Goal: Task Accomplishment & Management: Complete application form

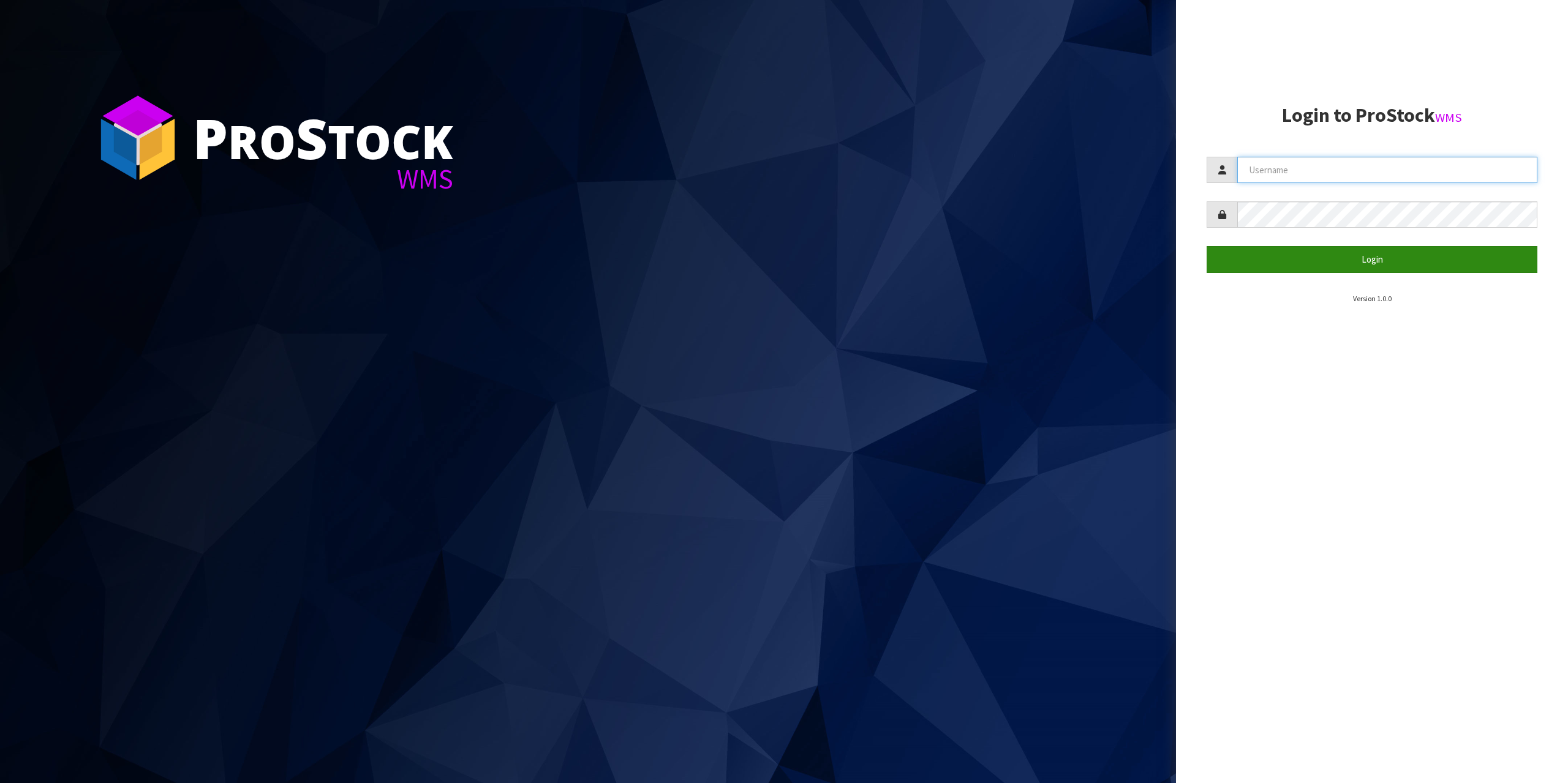
type input "[EMAIL_ADDRESS][DOMAIN_NAME]"
click at [1425, 256] on button "Login" at bounding box center [1372, 259] width 331 height 26
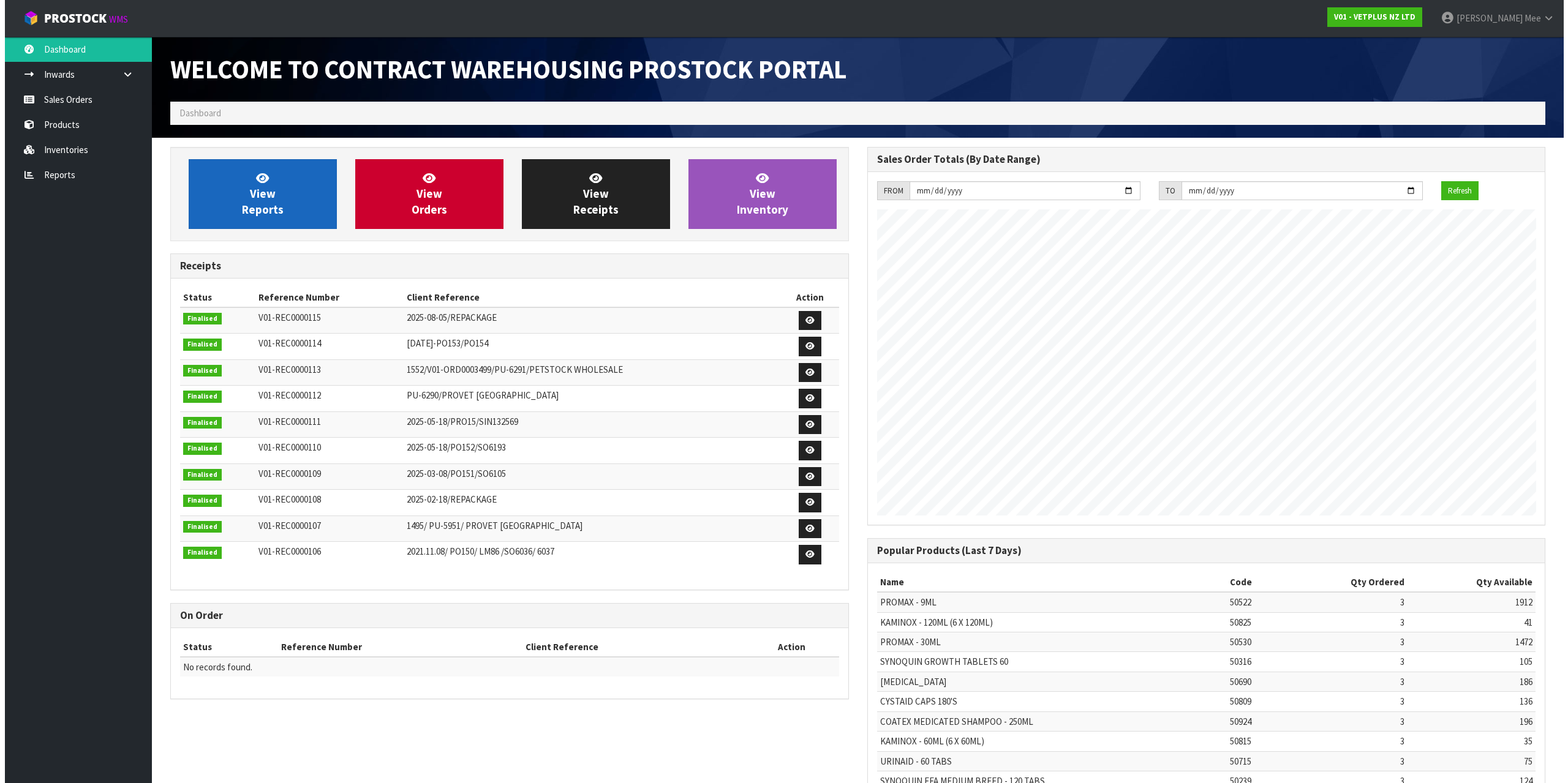
scroll to position [679, 697]
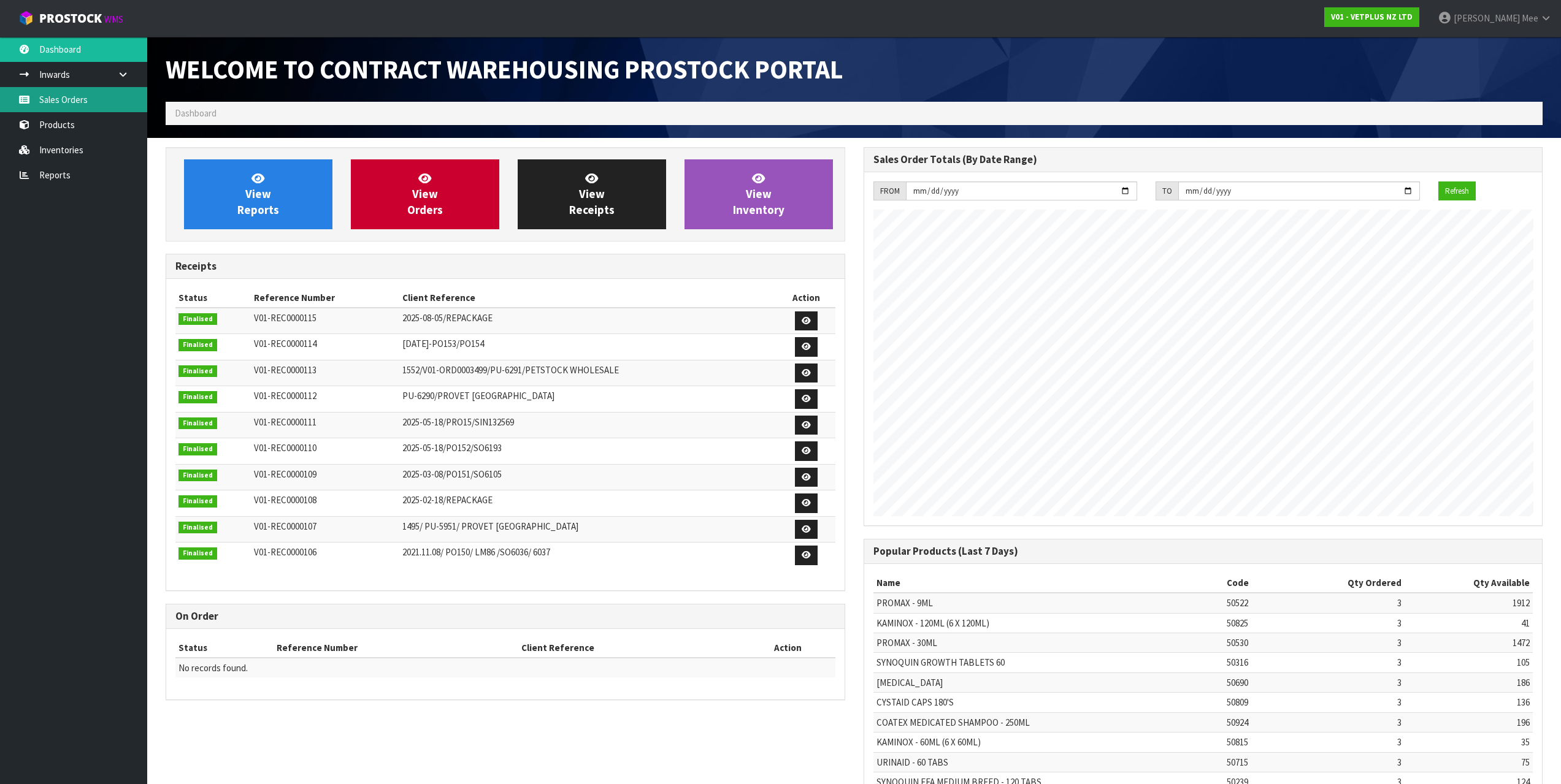
click at [59, 100] on link "Sales Orders" at bounding box center [73, 99] width 147 height 25
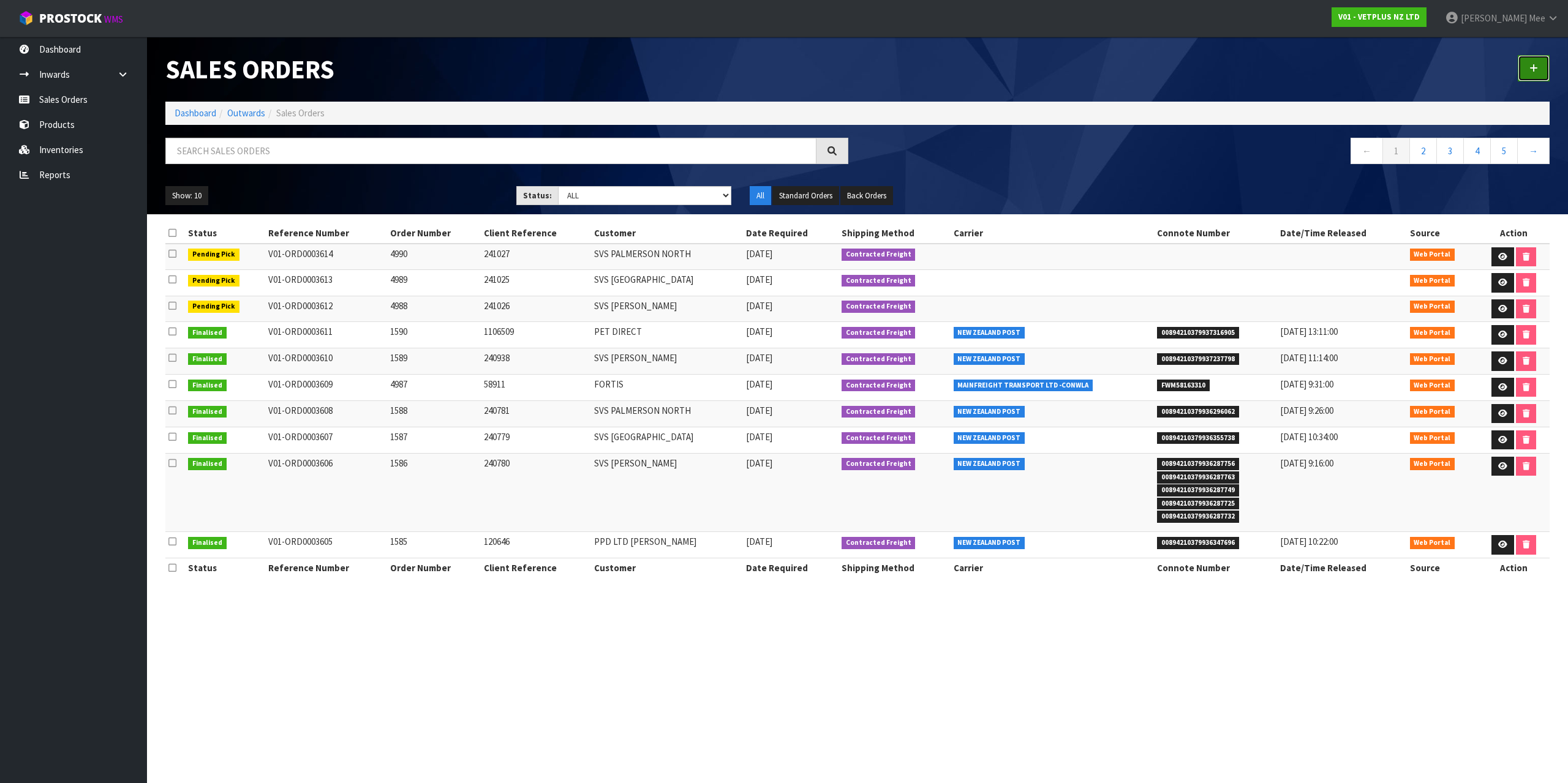
click at [1522, 68] on link at bounding box center [1534, 68] width 32 height 26
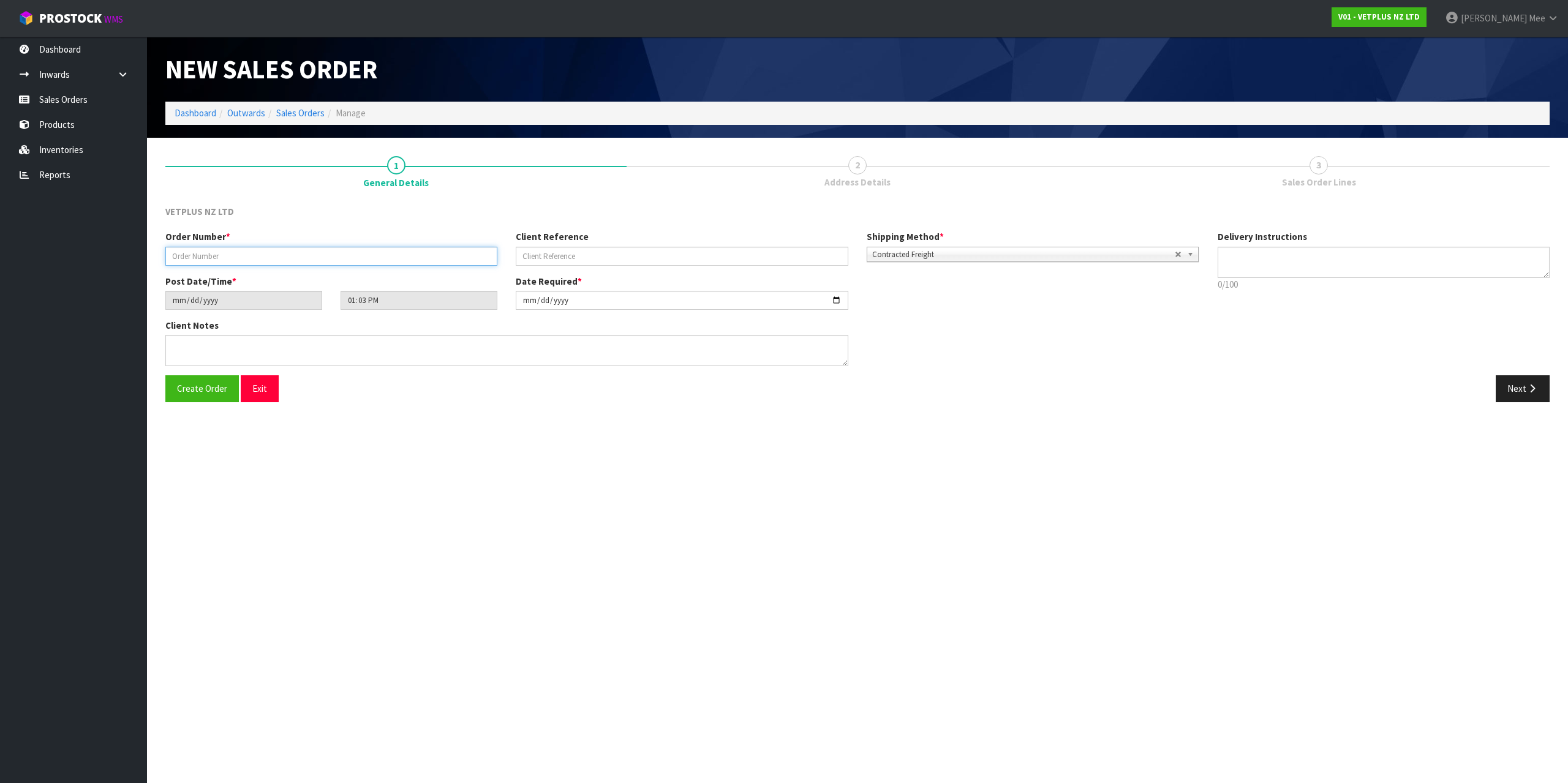
click at [223, 248] on input "text" at bounding box center [331, 256] width 332 height 19
type input "1591"
type input "660353"
click at [1519, 389] on button "Next" at bounding box center [1522, 388] width 54 height 26
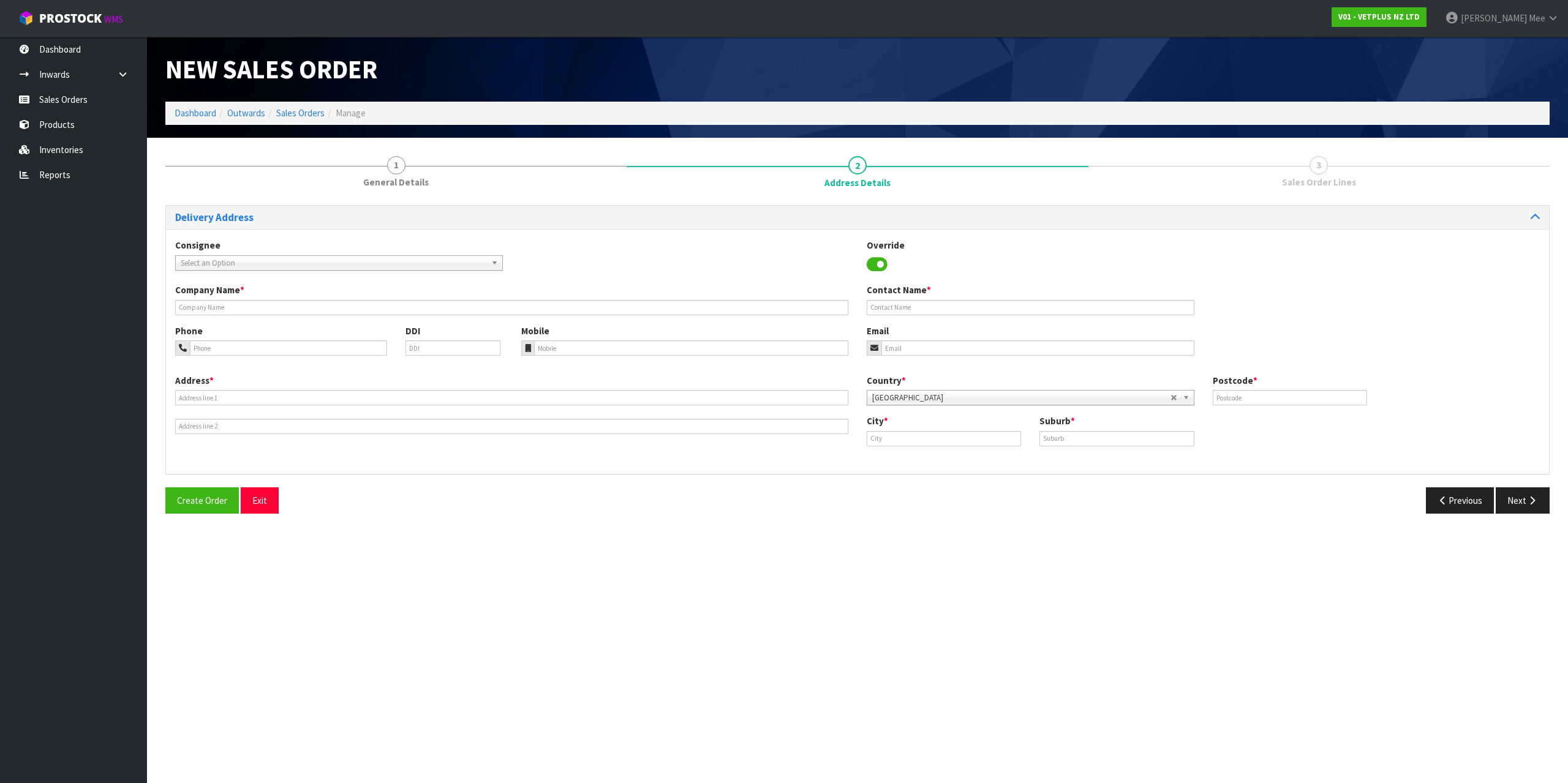
click at [224, 273] on div "Consignee 000001.BAY MECHANICS - BAY MECHANICS 000001A - BRAKE & TRANSMISSION N…" at bounding box center [857, 261] width 1383 height 45
click at [229, 265] on span "Select an Option" at bounding box center [333, 264] width 306 height 15
type input "provet au"
click at [242, 294] on em "PROVET AU" at bounding box center [247, 298] width 39 height 10
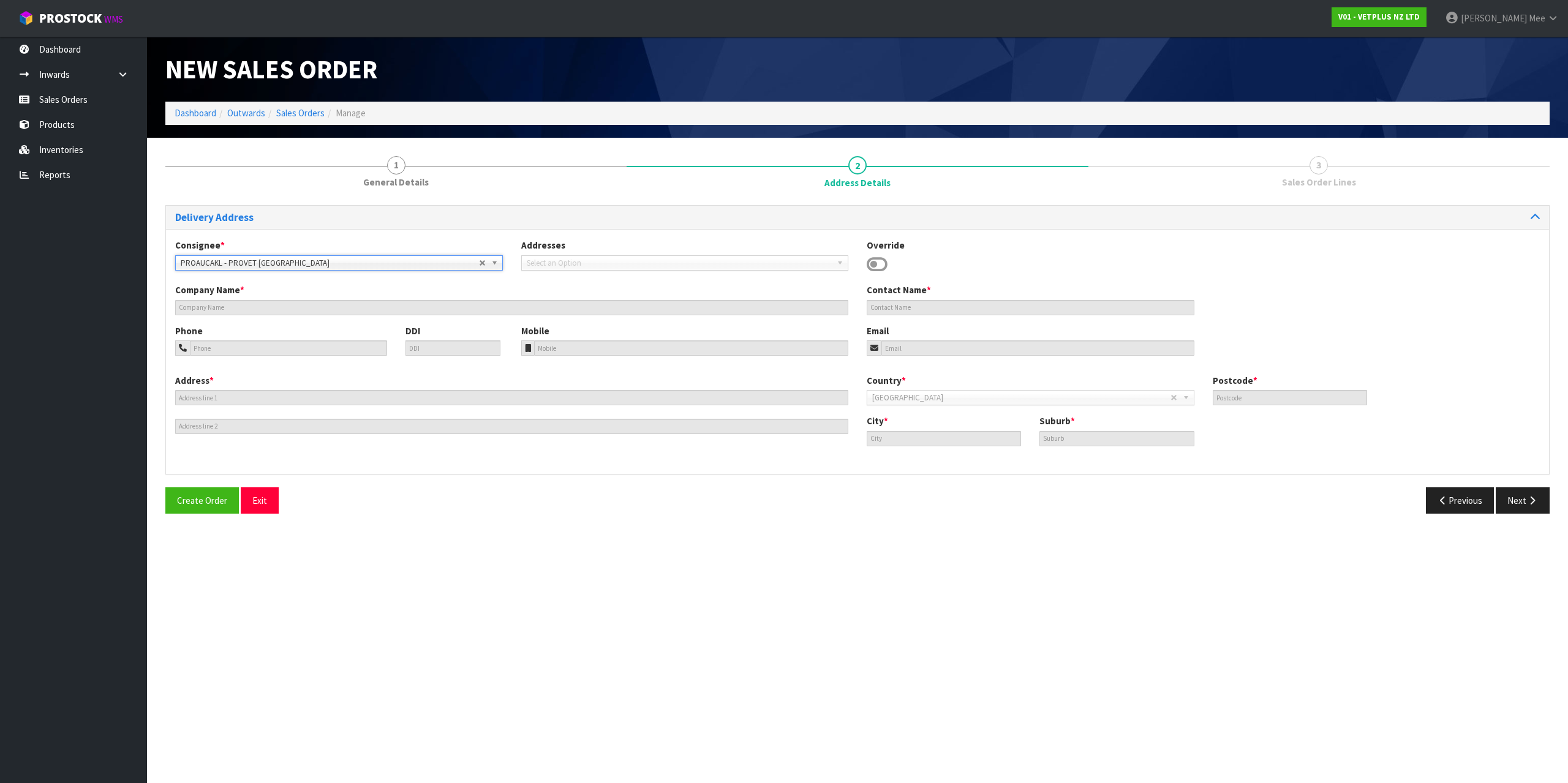
type input "PROVET [GEOGRAPHIC_DATA]"
type input "[STREET_ADDRESS]"
type input "2013"
type input "[GEOGRAPHIC_DATA]"
type input "EAST TAMAKI"
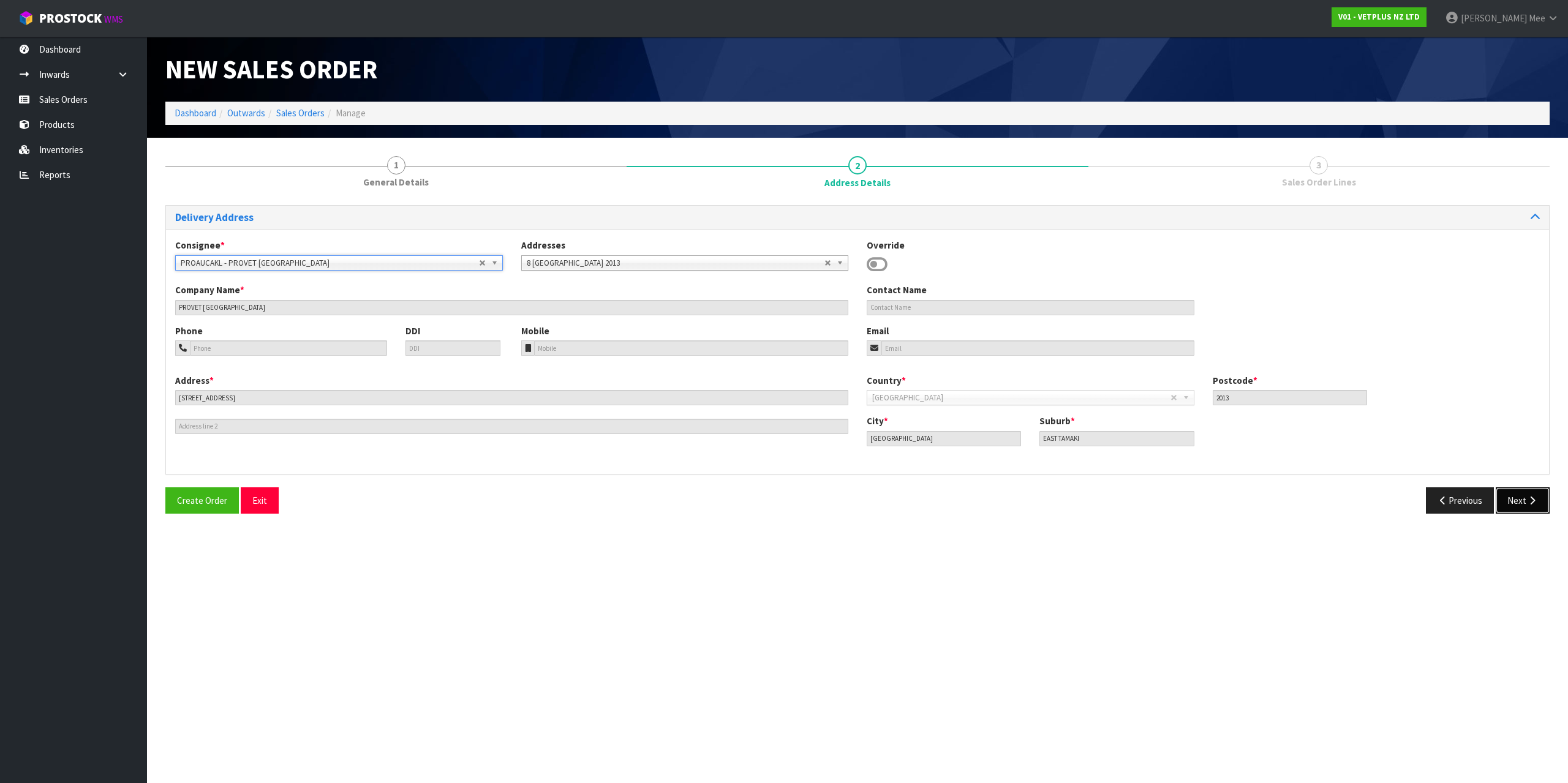
click at [1529, 501] on icon "button" at bounding box center [1532, 501] width 12 height 9
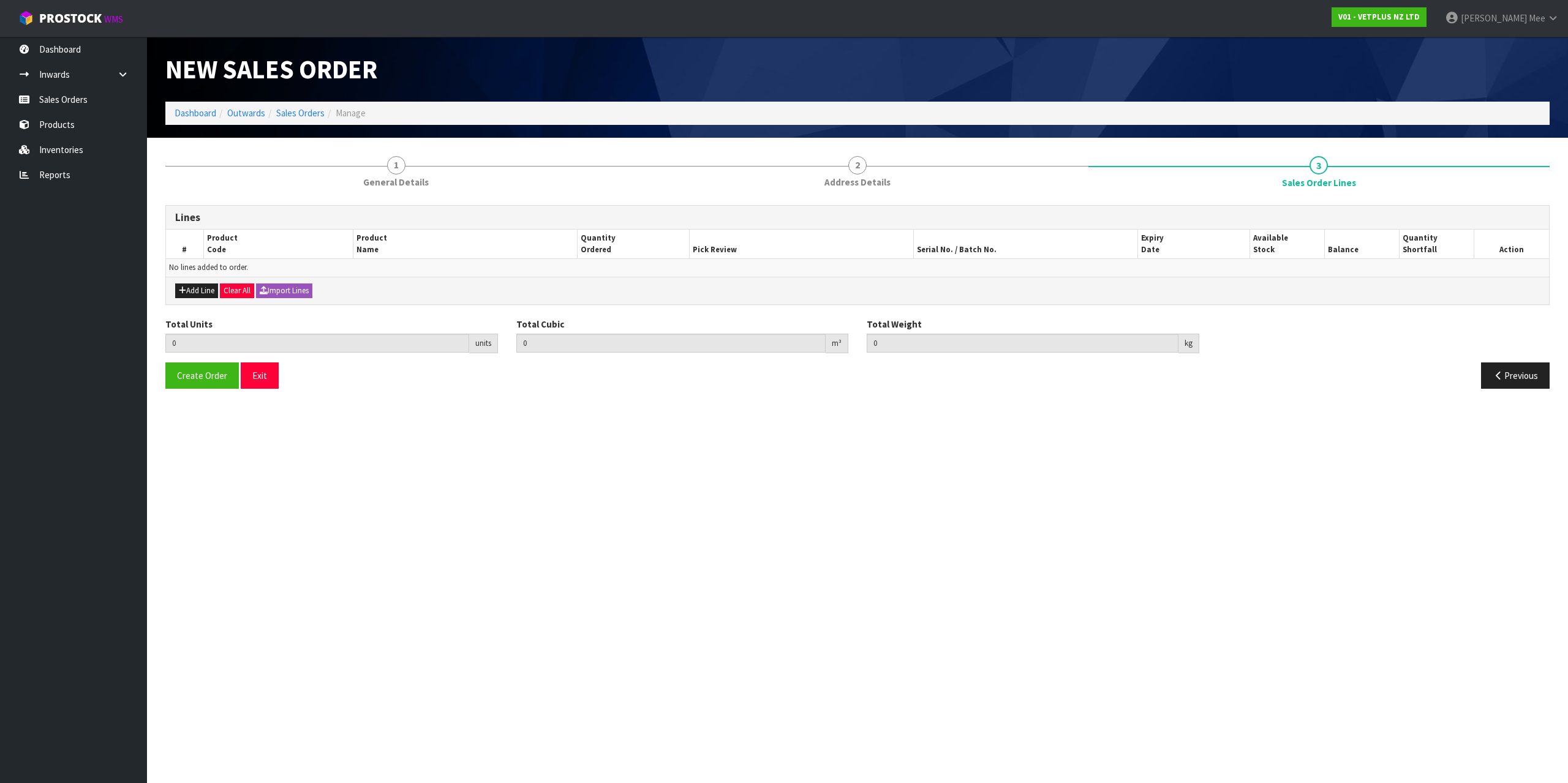
click at [202, 282] on div "Add Line Clear All Import Lines" at bounding box center [857, 290] width 1383 height 28
click at [212, 286] on button "Add Line" at bounding box center [196, 291] width 43 height 15
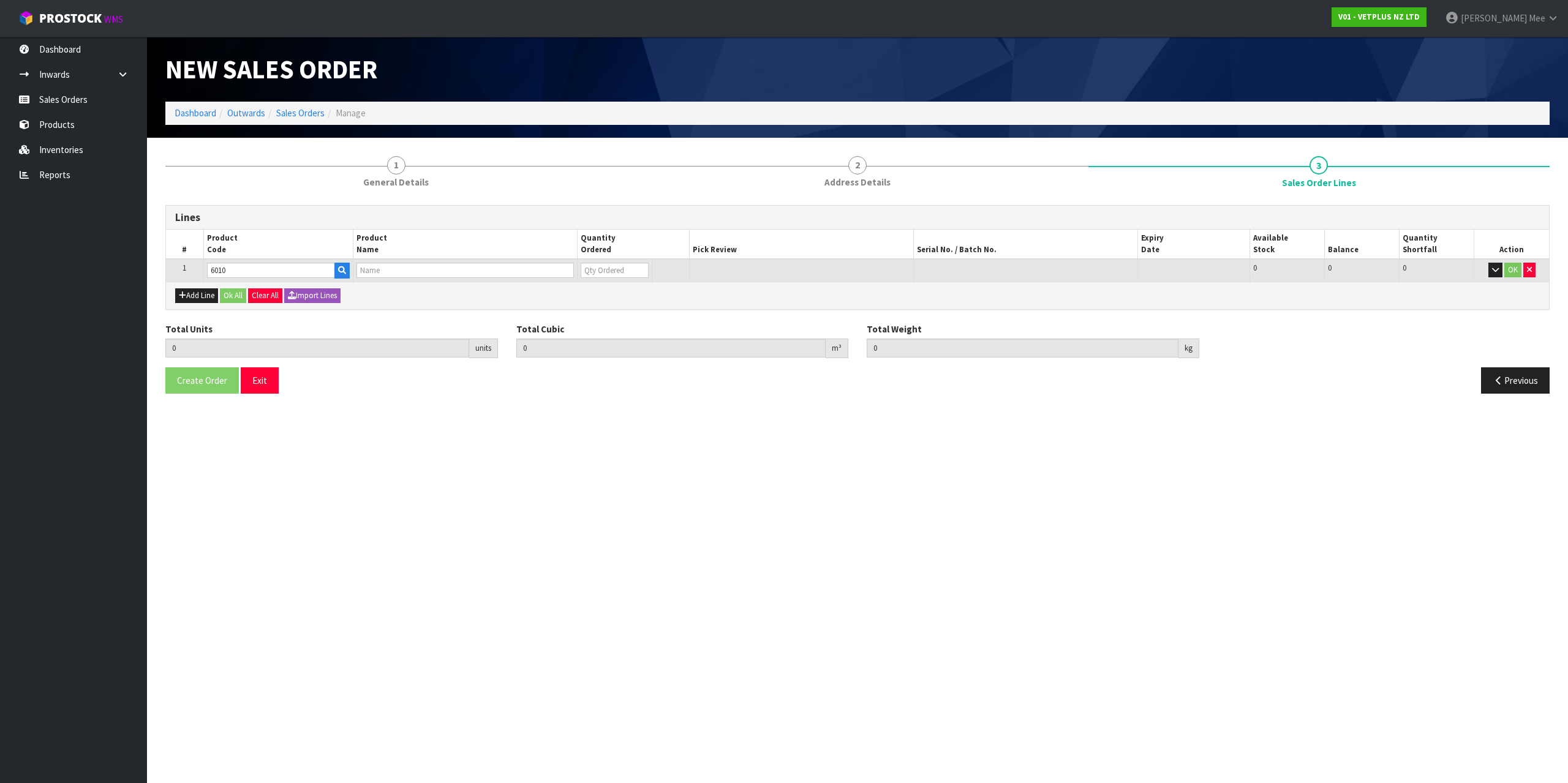
type input "60100"
type input "0.000000"
type input "0.000"
type input "KATKOR SAMPLING KIT-1 UNIT 1 CARDBOARD BOX"
type input "0"
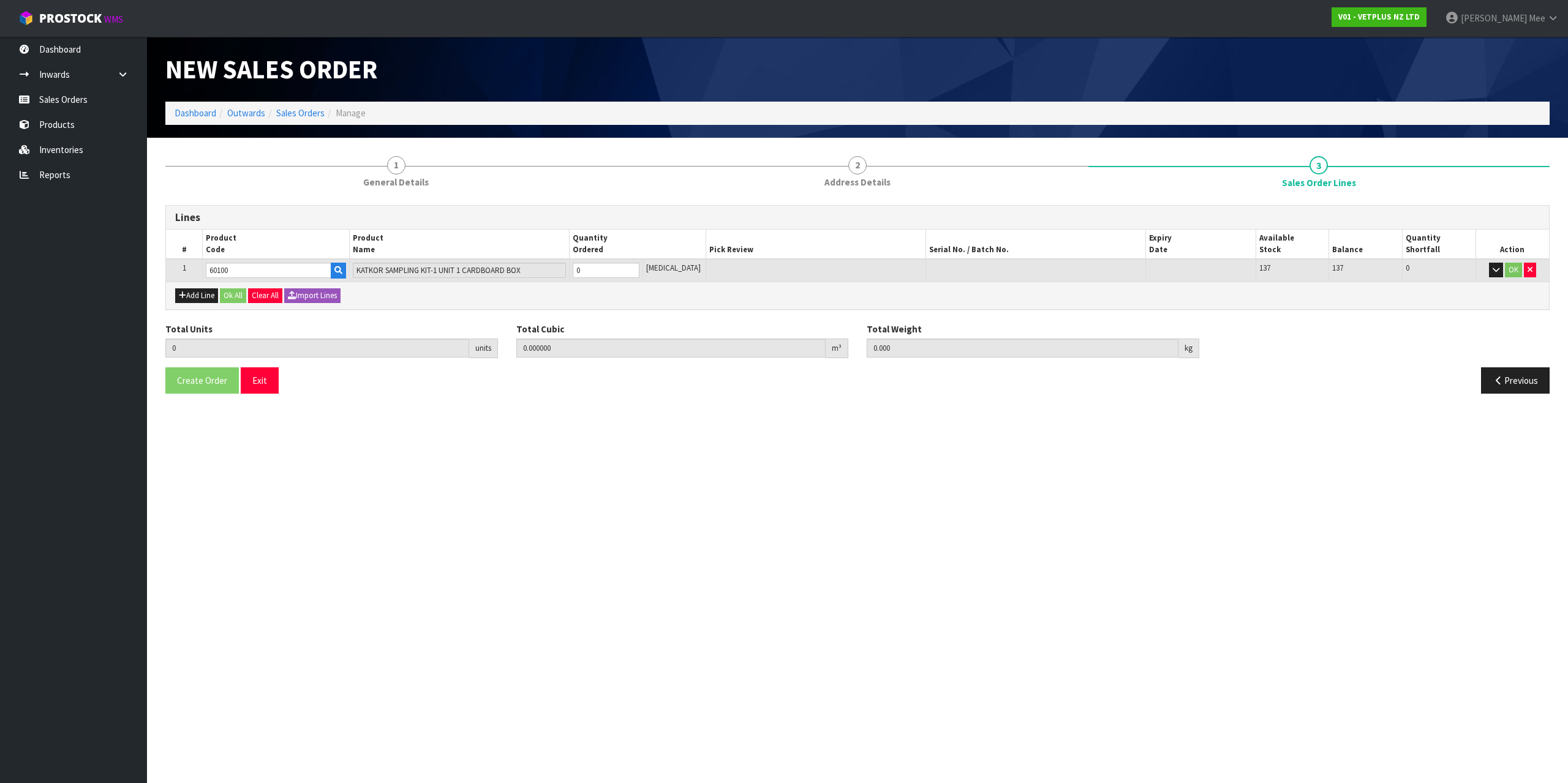
type input "60100"
click at [607, 267] on input "0" at bounding box center [605, 270] width 67 height 15
drag, startPoint x: 610, startPoint y: 267, endPoint x: 478, endPoint y: 259, distance: 132.2
click at [478, 259] on tr "1 60100 KATKOR SAMPLING KIT-1 UNIT 1 CARDBOARD BOX 0 [MEDICAL_DATA] 137 137 0 OK" at bounding box center [857, 270] width 1383 height 22
type input "2"
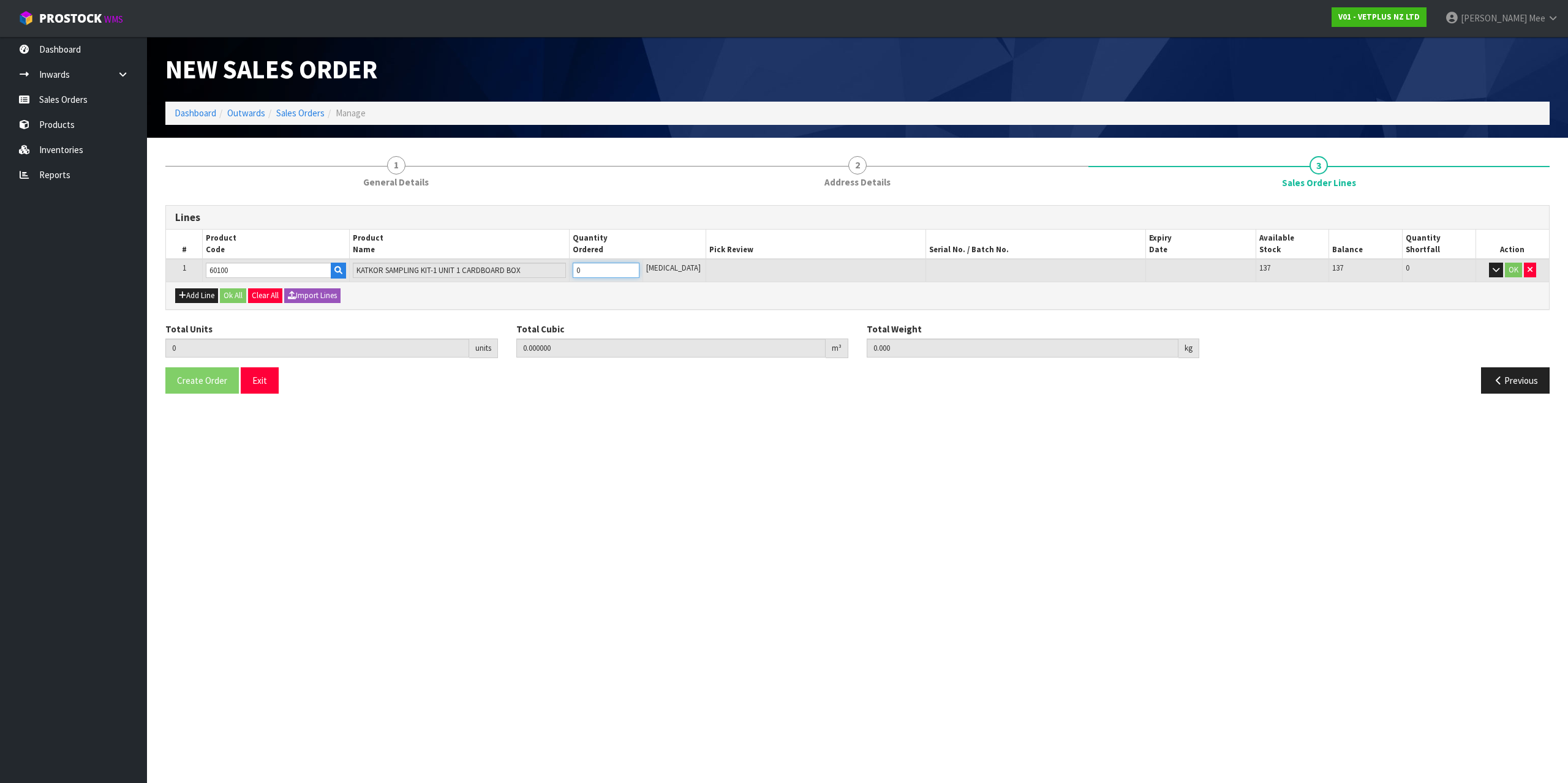
type input "0.006552"
type input "2.56"
type input "2"
type input "20"
type input "0.06552"
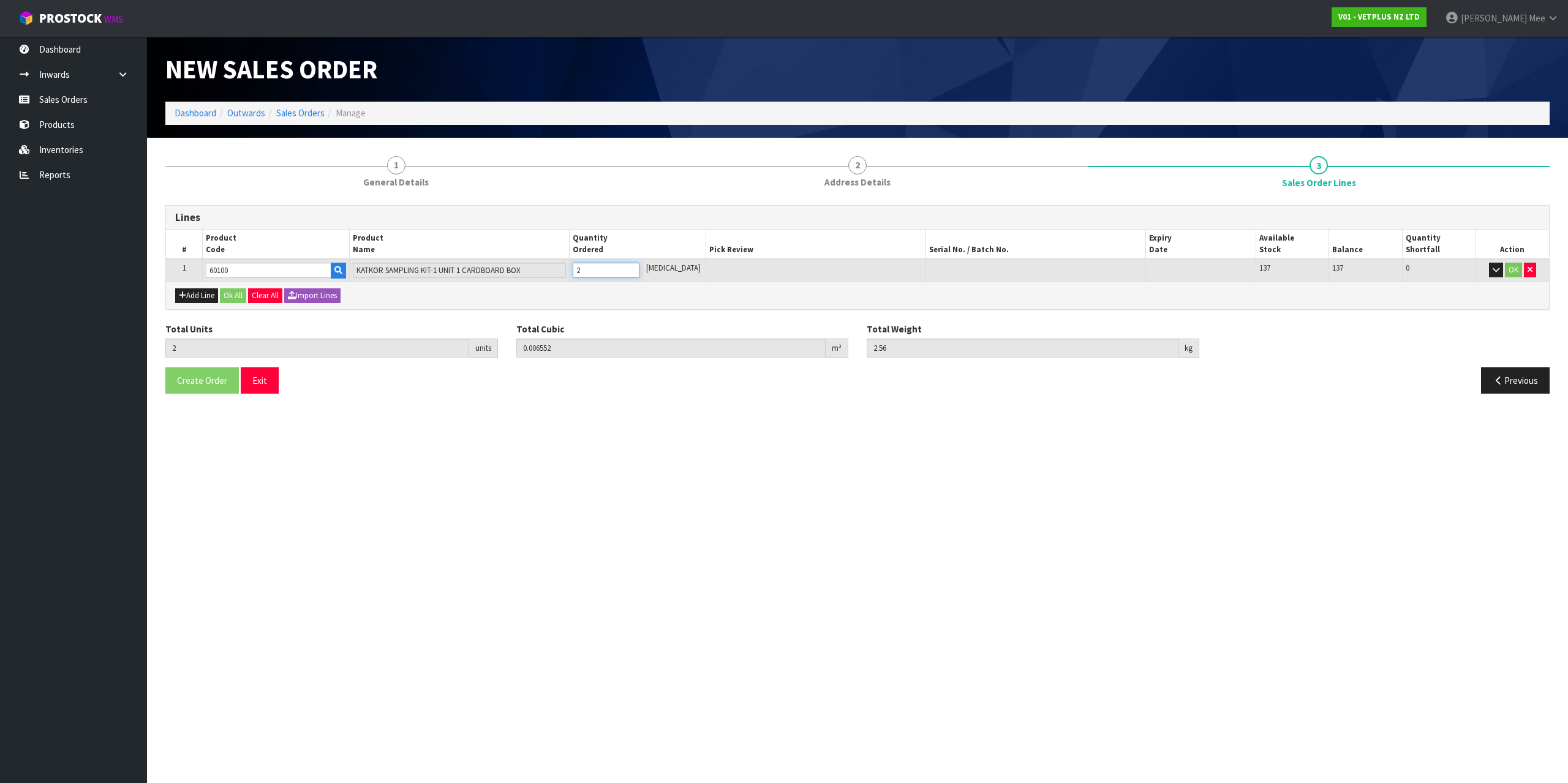
type input "25.6"
type input "20"
click at [200, 290] on button "Add Line" at bounding box center [196, 296] width 43 height 15
type input "0"
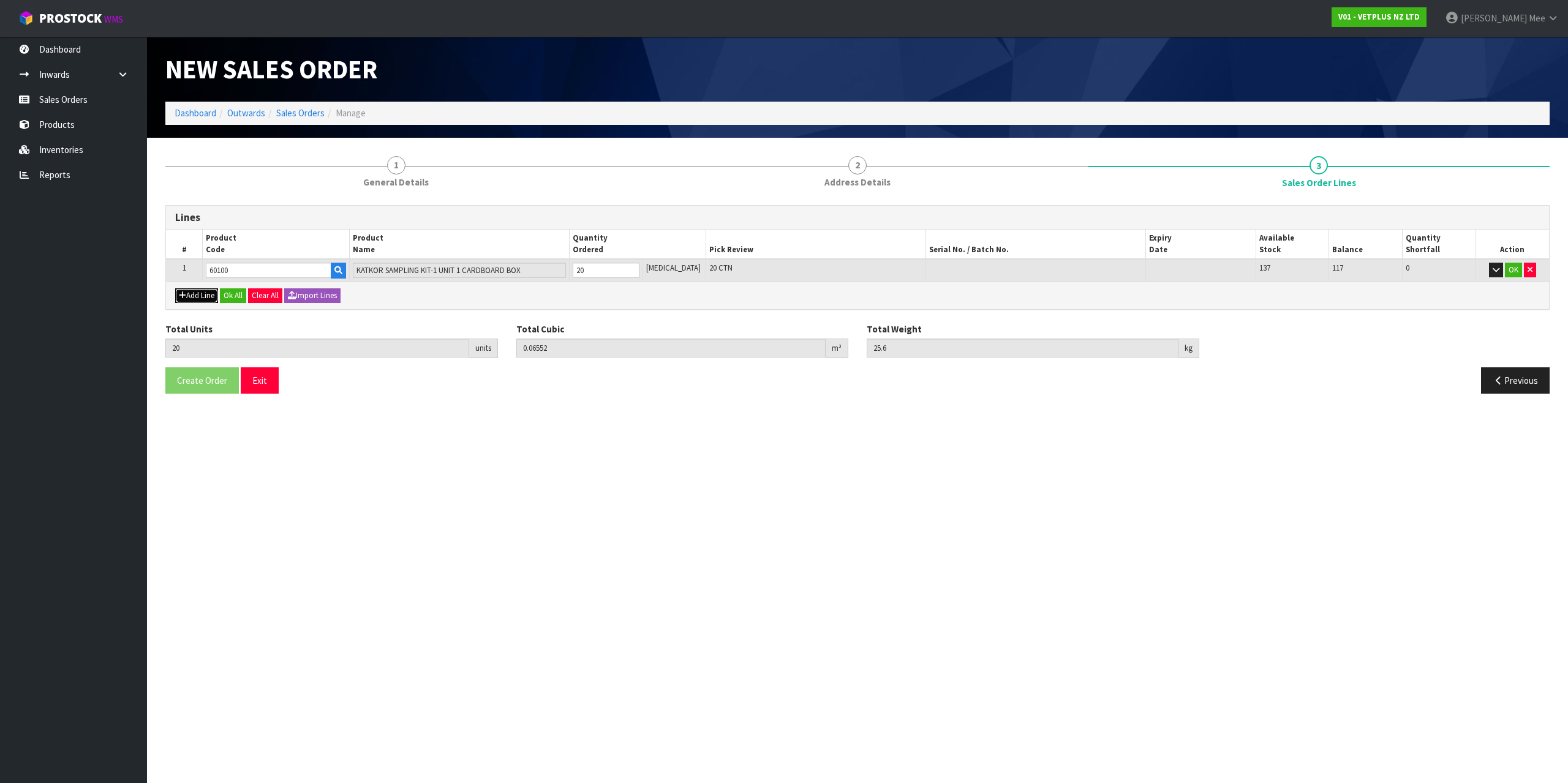
type input "0"
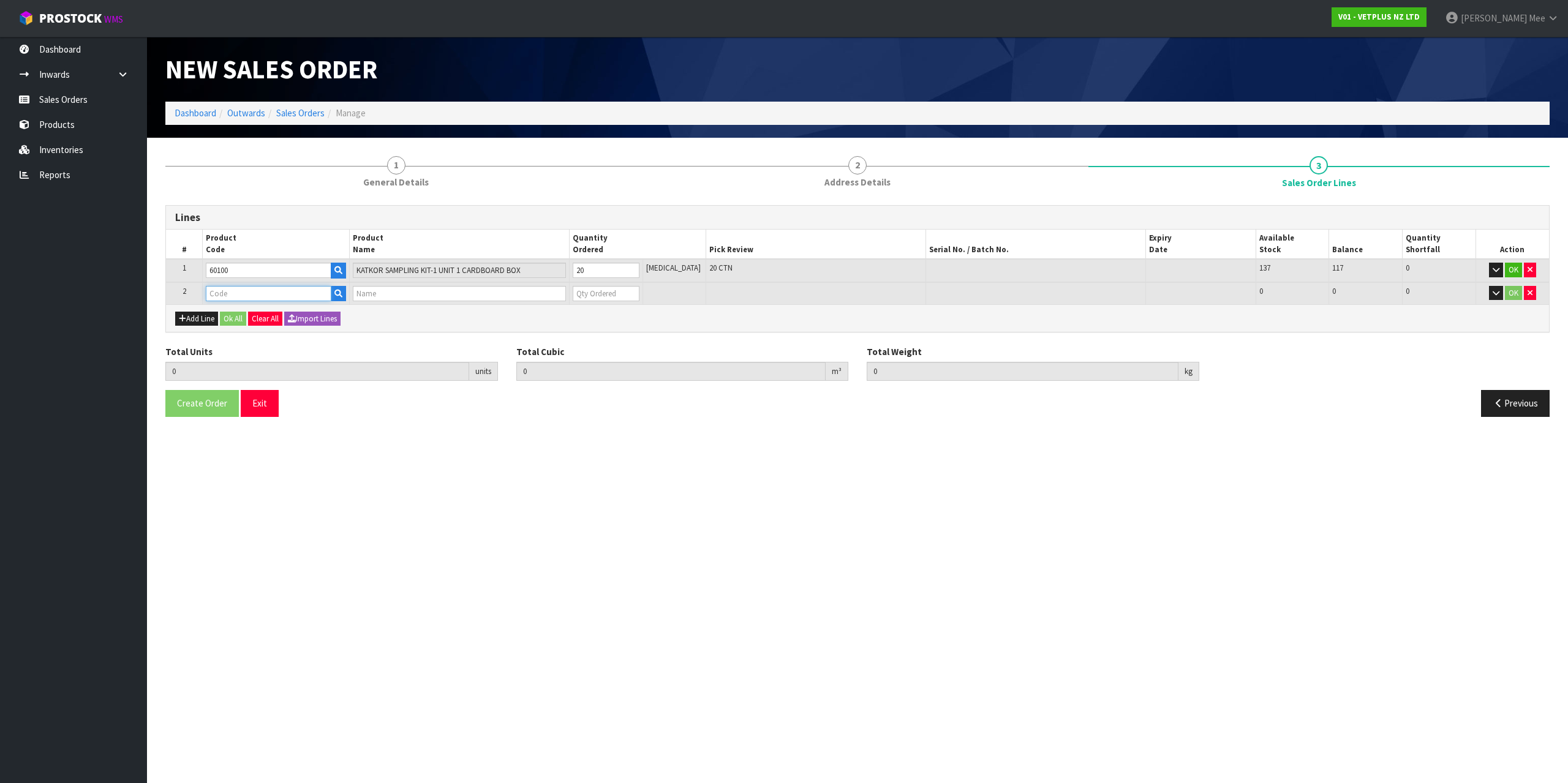
click at [217, 287] on input "text" at bounding box center [268, 294] width 125 height 15
type input "79493"
type input "20"
type input "0.06552"
type input "25.6"
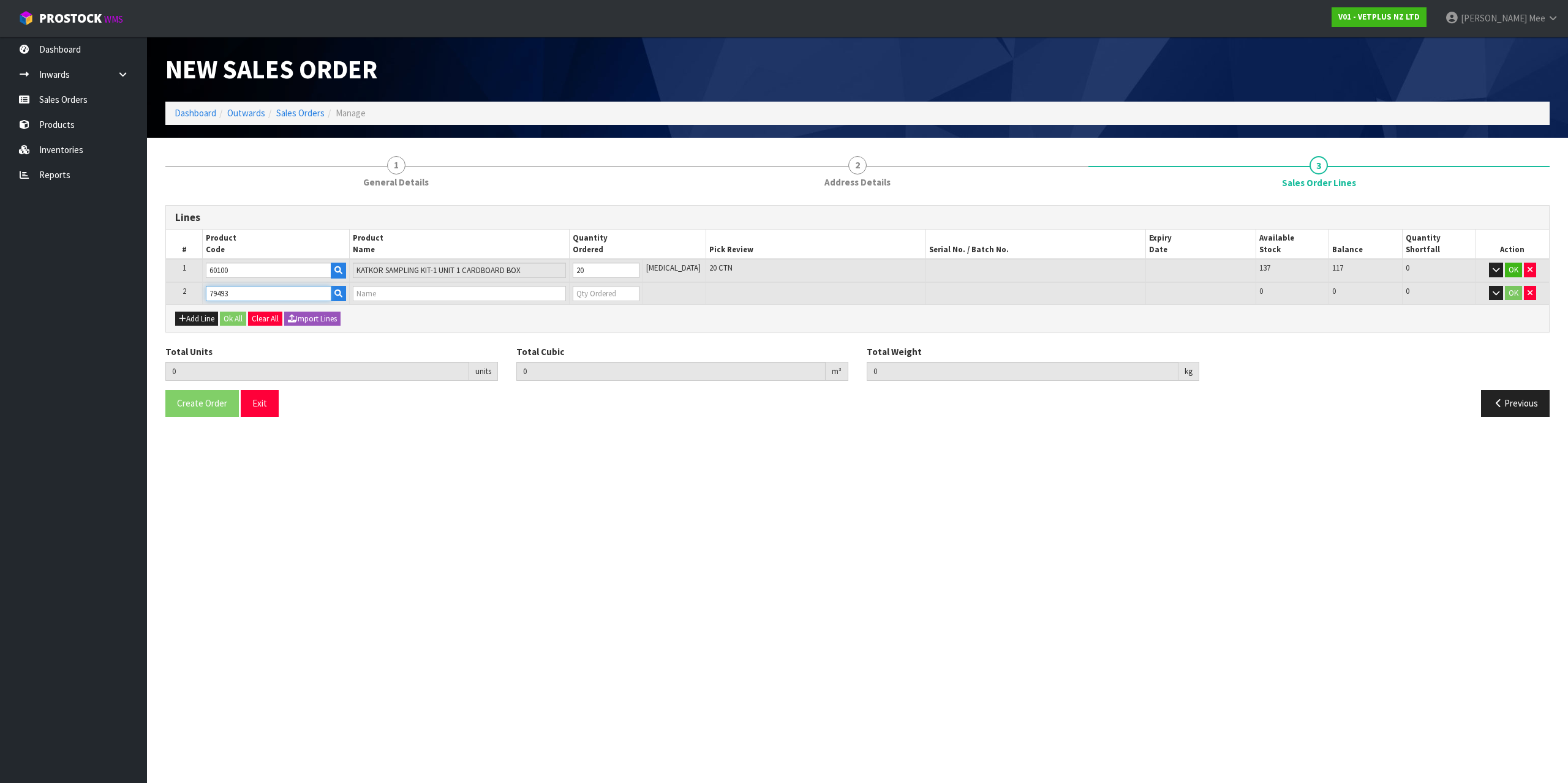
type input "PET REMEDY DIFFUSER REFILL 2 X 40ML (X6) OUTER"
type input "0"
type input "79493"
click at [622, 297] on input "0" at bounding box center [605, 294] width 67 height 15
type input "21"
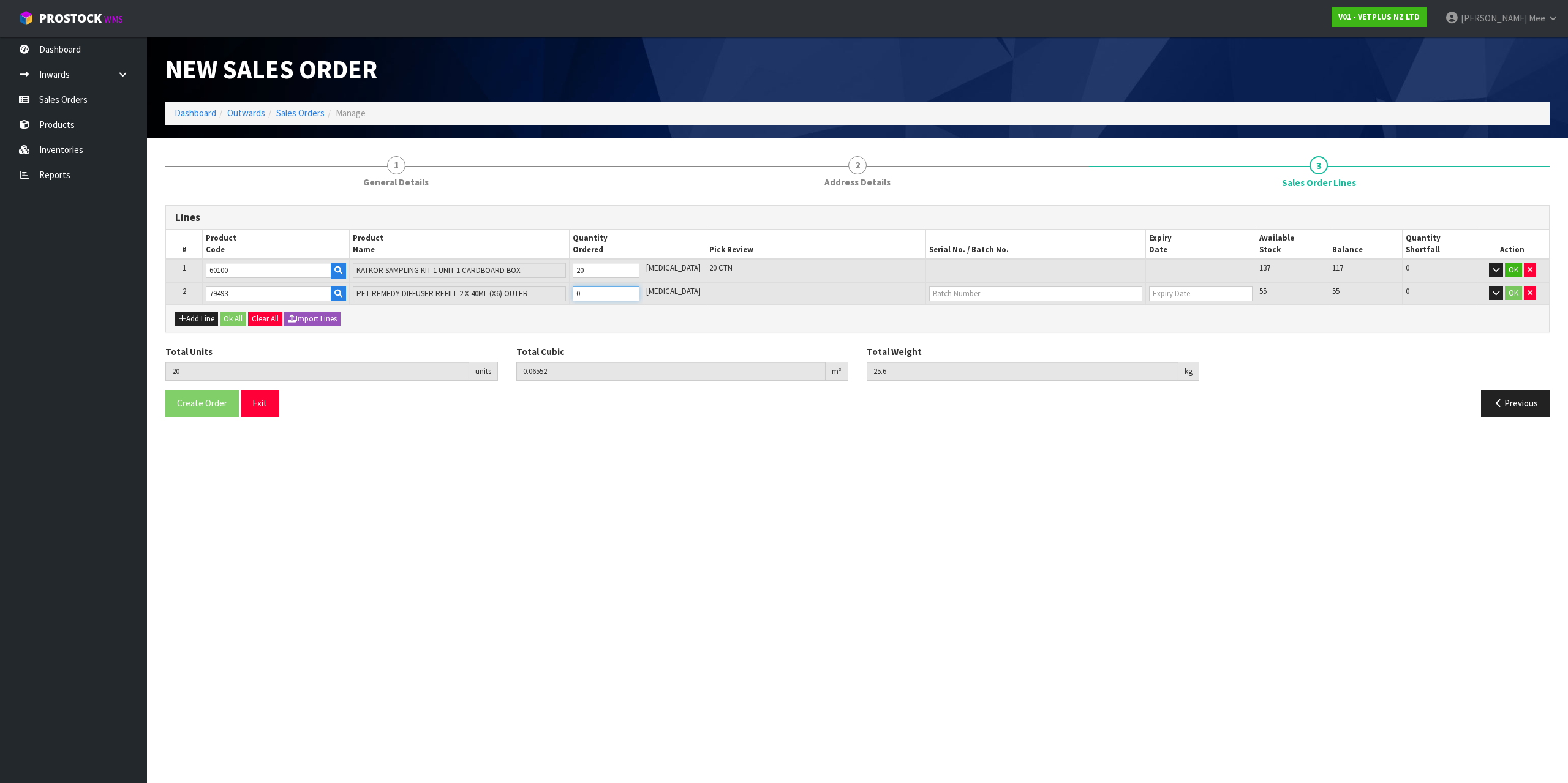
type input "0.07007"
type input "26.58"
type input "1"
click at [640, 290] on input "1" at bounding box center [605, 294] width 67 height 15
type input "22"
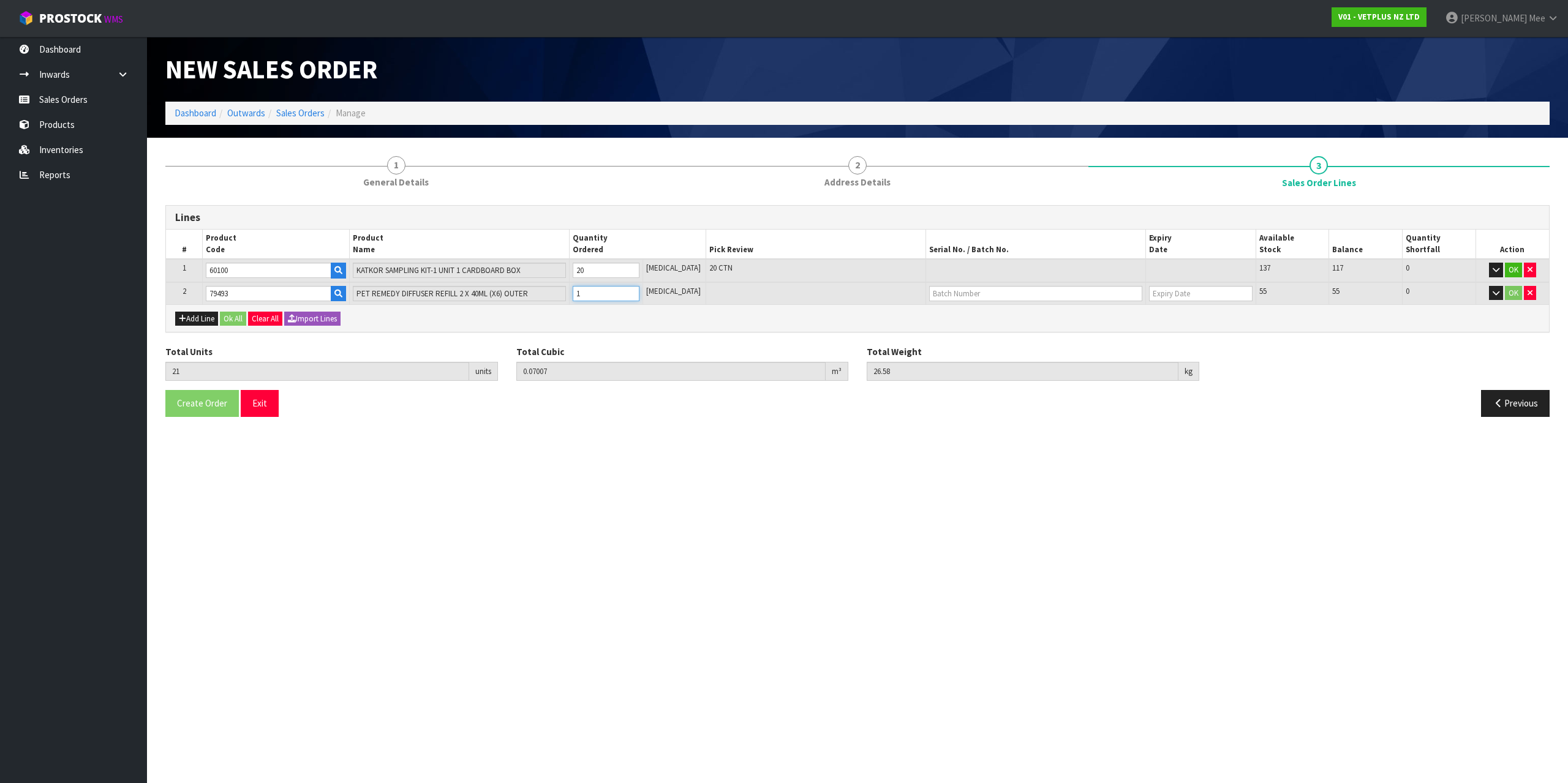
type input "0.07462"
type input "27.56"
type input "2"
click at [640, 290] on input "2" at bounding box center [605, 294] width 67 height 15
type input "23"
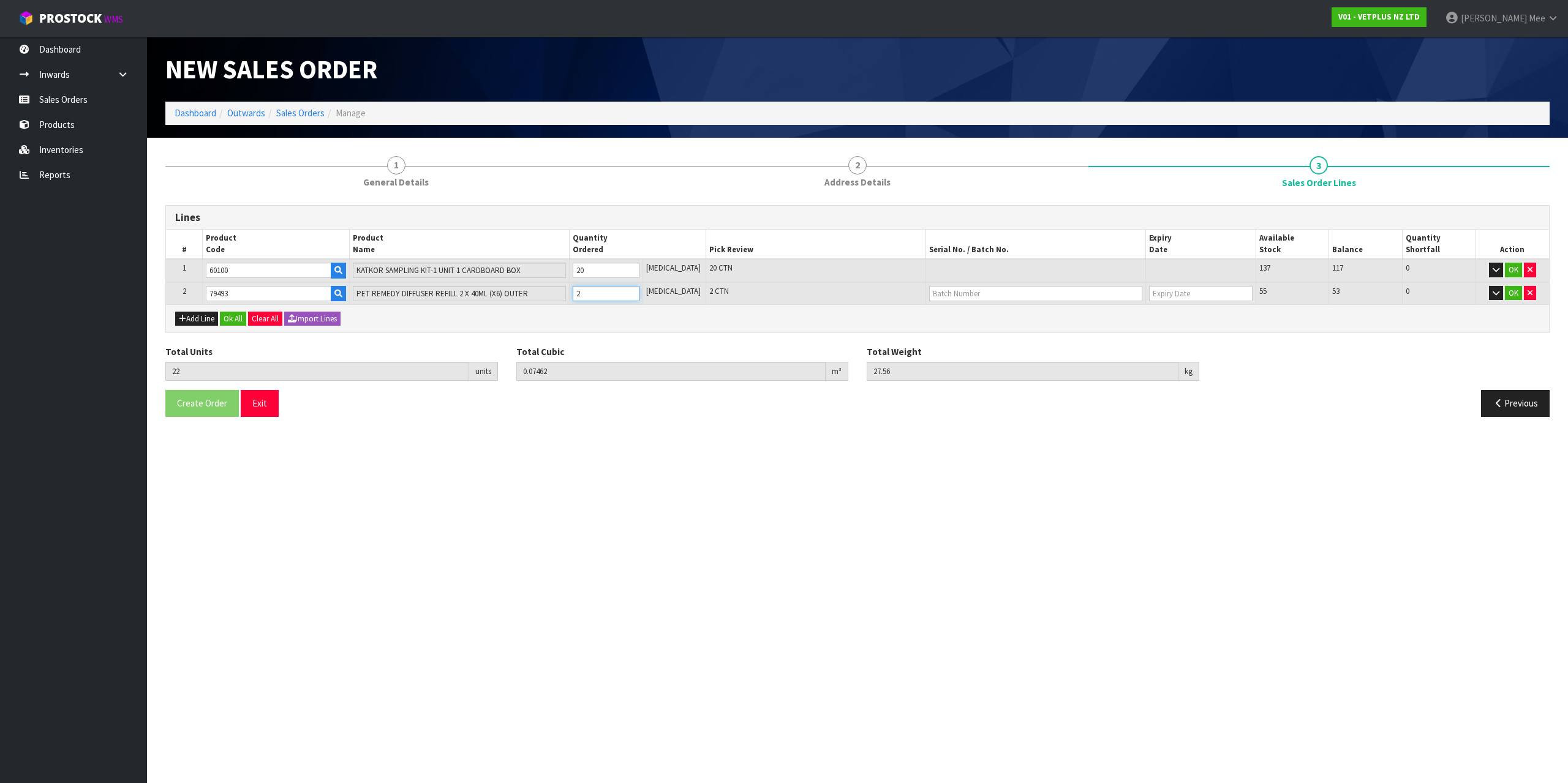
type input "0.07917"
type input "28.54"
type input "3"
click at [640, 290] on input "3" at bounding box center [605, 294] width 67 height 15
type input "24"
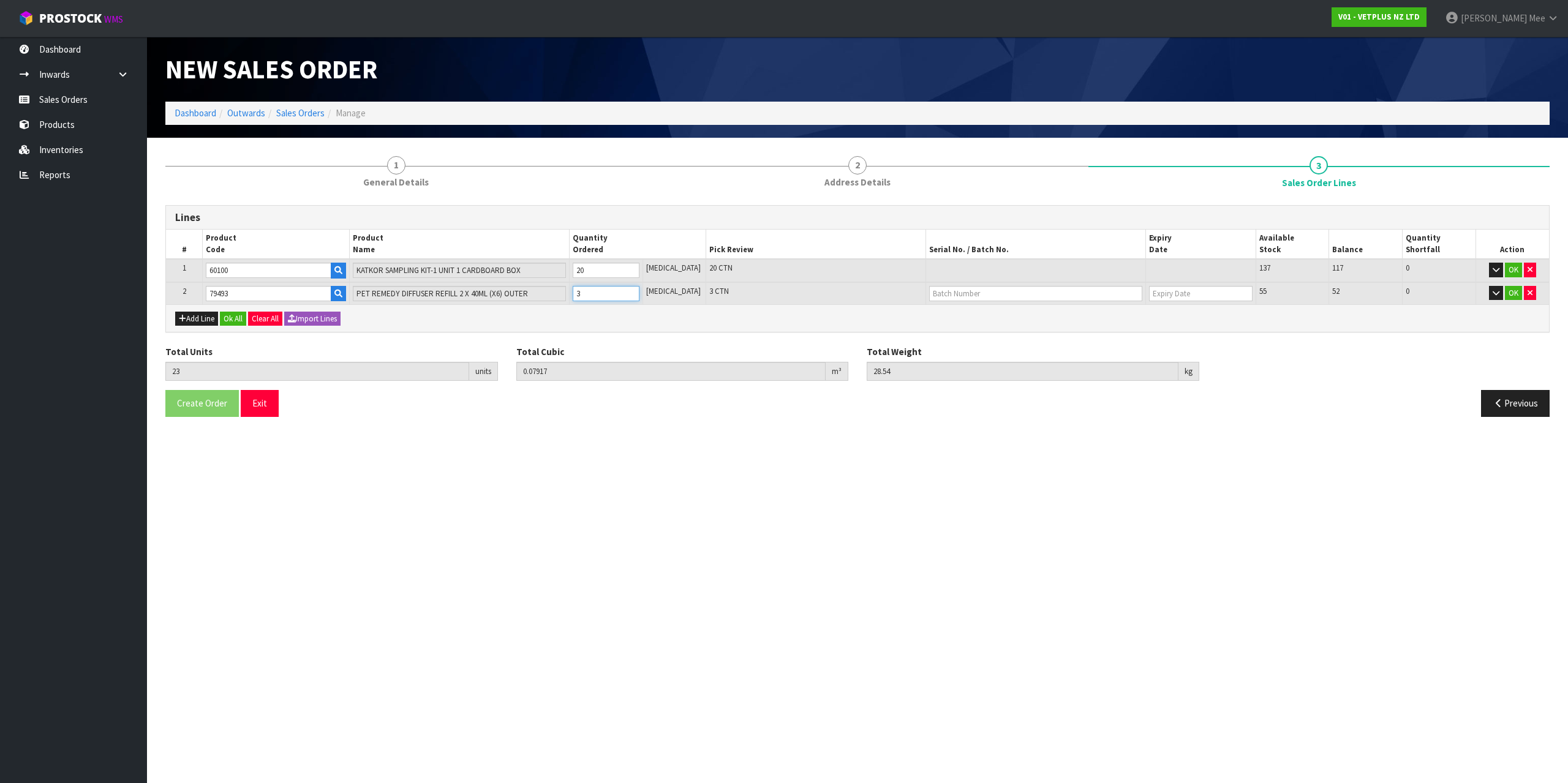
type input "0.08372"
type input "29.52"
type input "4"
click at [640, 290] on input "4" at bounding box center [605, 294] width 67 height 15
click at [188, 318] on button "Add Line" at bounding box center [196, 319] width 43 height 15
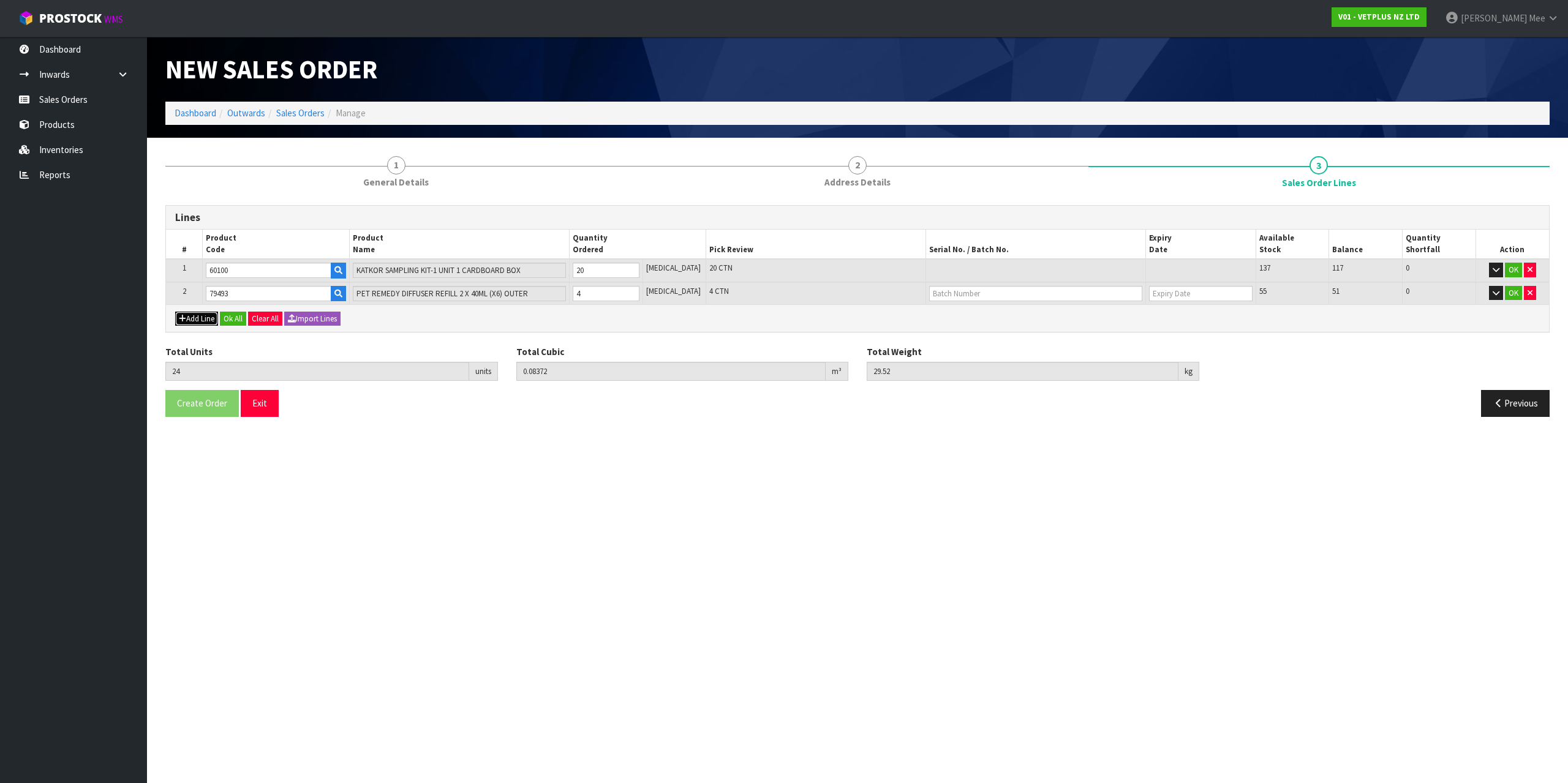
type input "0"
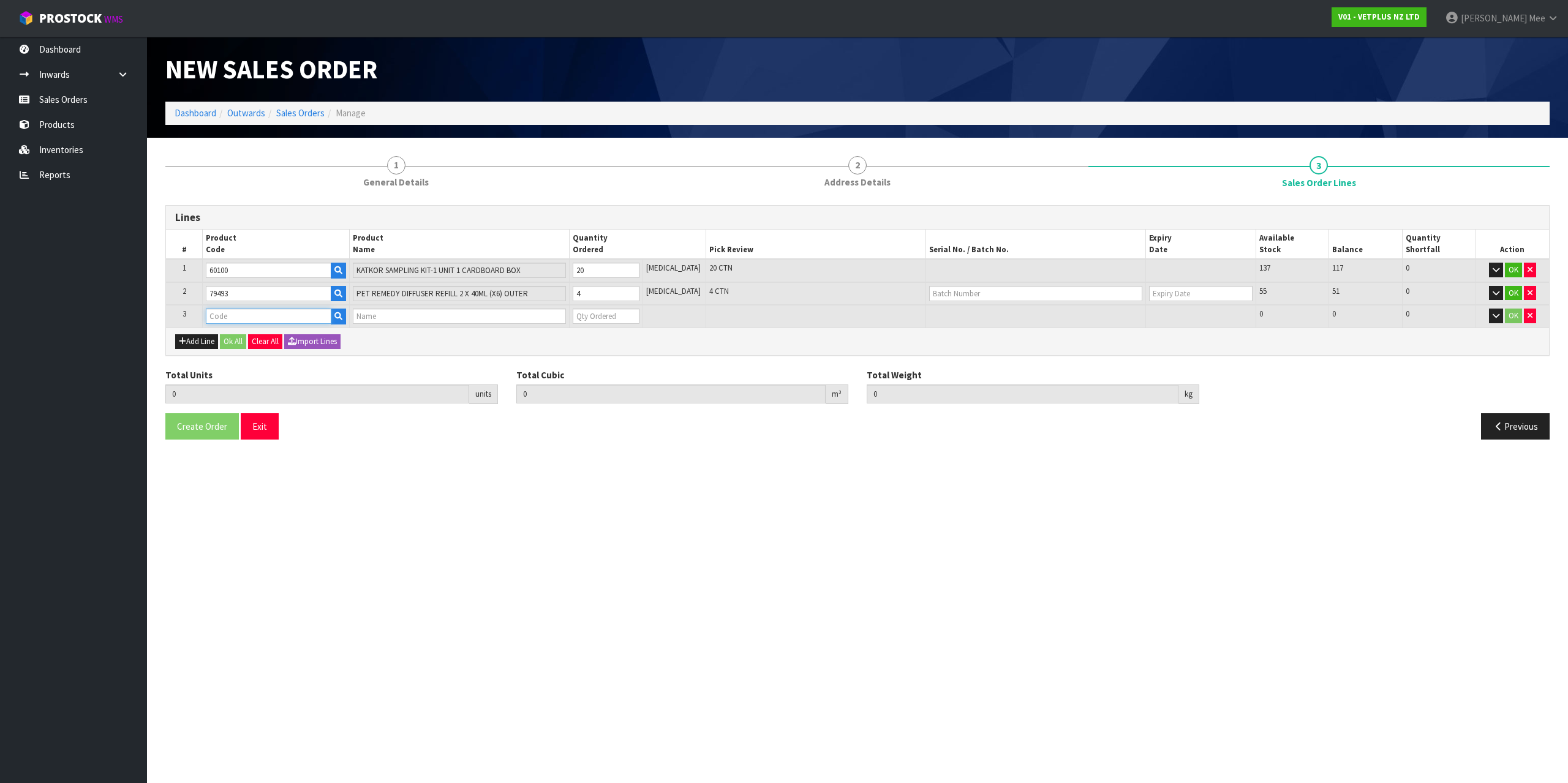
click at [240, 315] on input "text" at bounding box center [268, 316] width 125 height 15
type input "79664"
click at [247, 335] on link "79664" at bounding box center [258, 337] width 100 height 16
type input "79664"
type input "24"
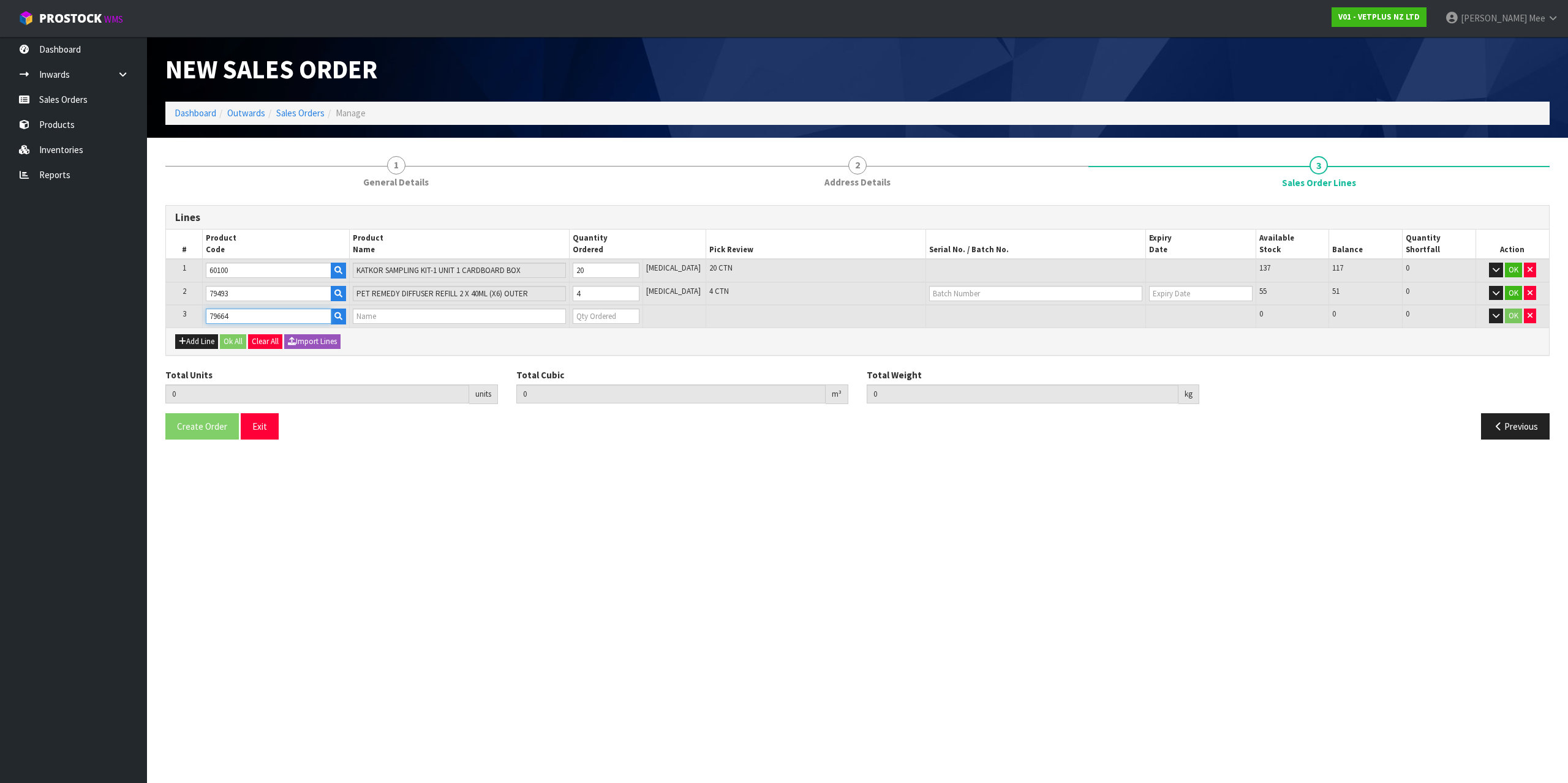
type input "0.08372"
type input "29.52"
type input "PET REMEDY SPRAY 15ML (X6) OUTER"
type input "0"
type input "25"
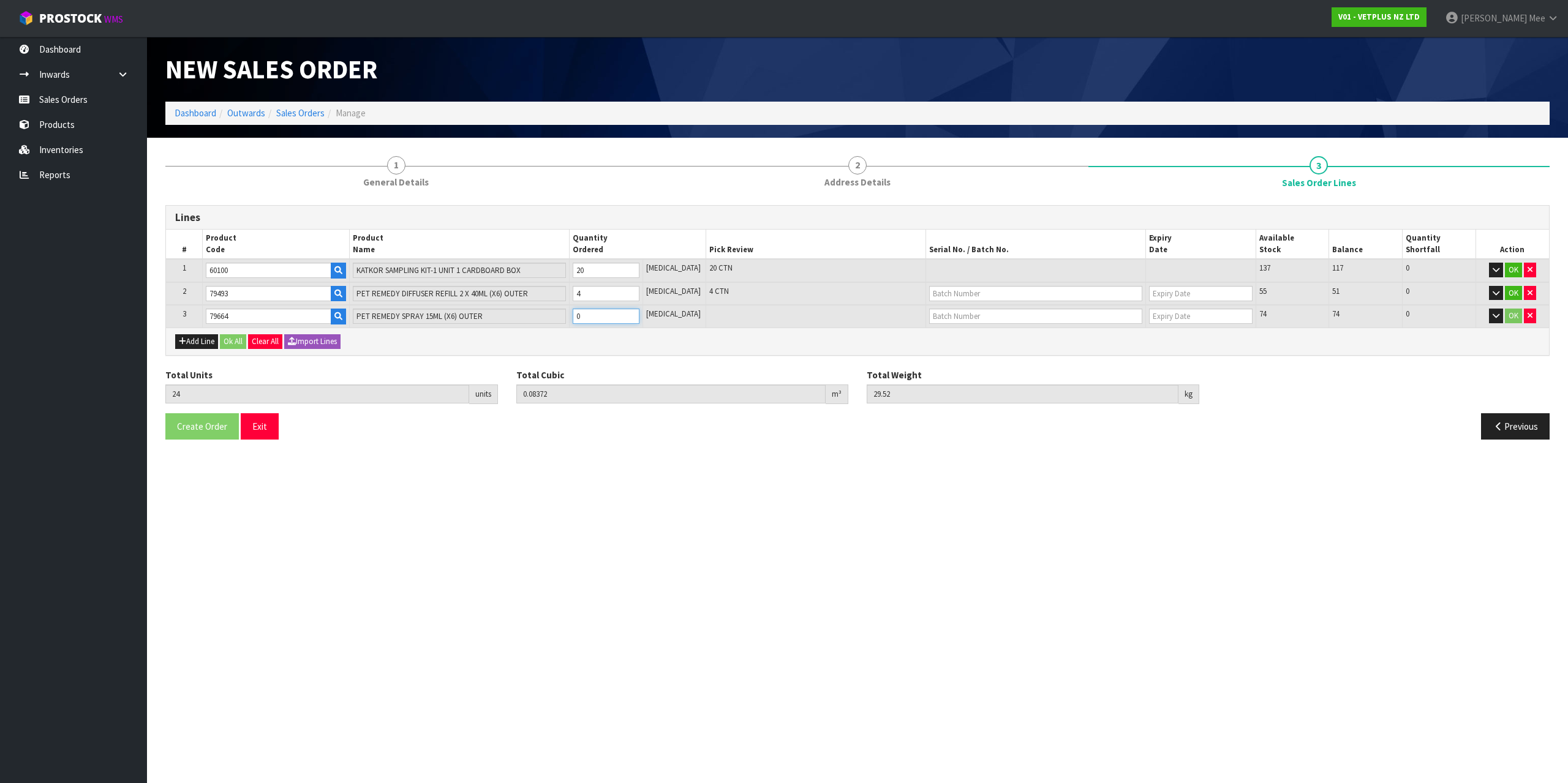
type input "0.084514"
type input "29.77"
type input "1"
click at [639, 313] on input "1" at bounding box center [605, 316] width 67 height 15
click at [189, 339] on button "Add Line" at bounding box center [196, 342] width 43 height 15
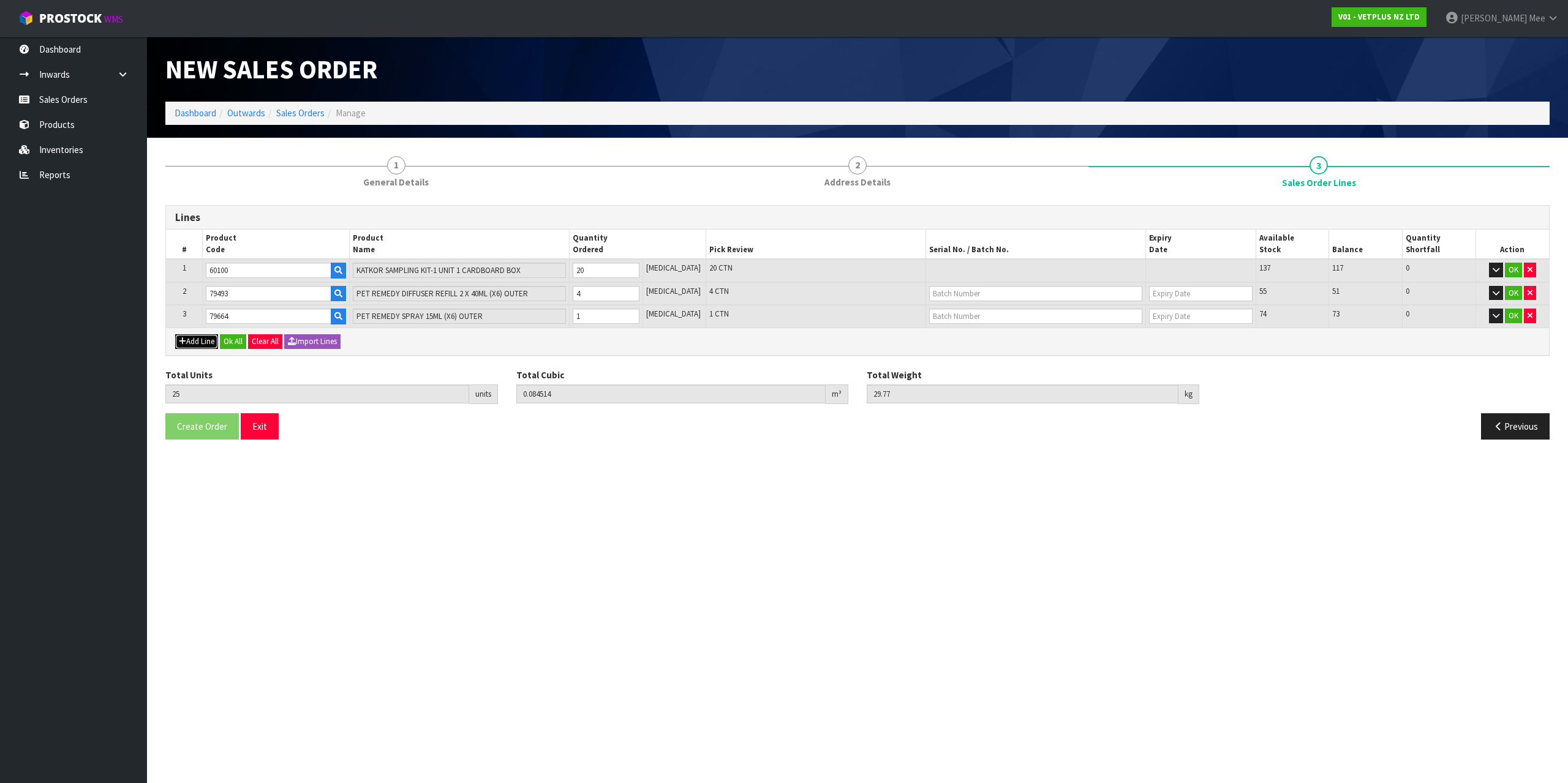
type input "0"
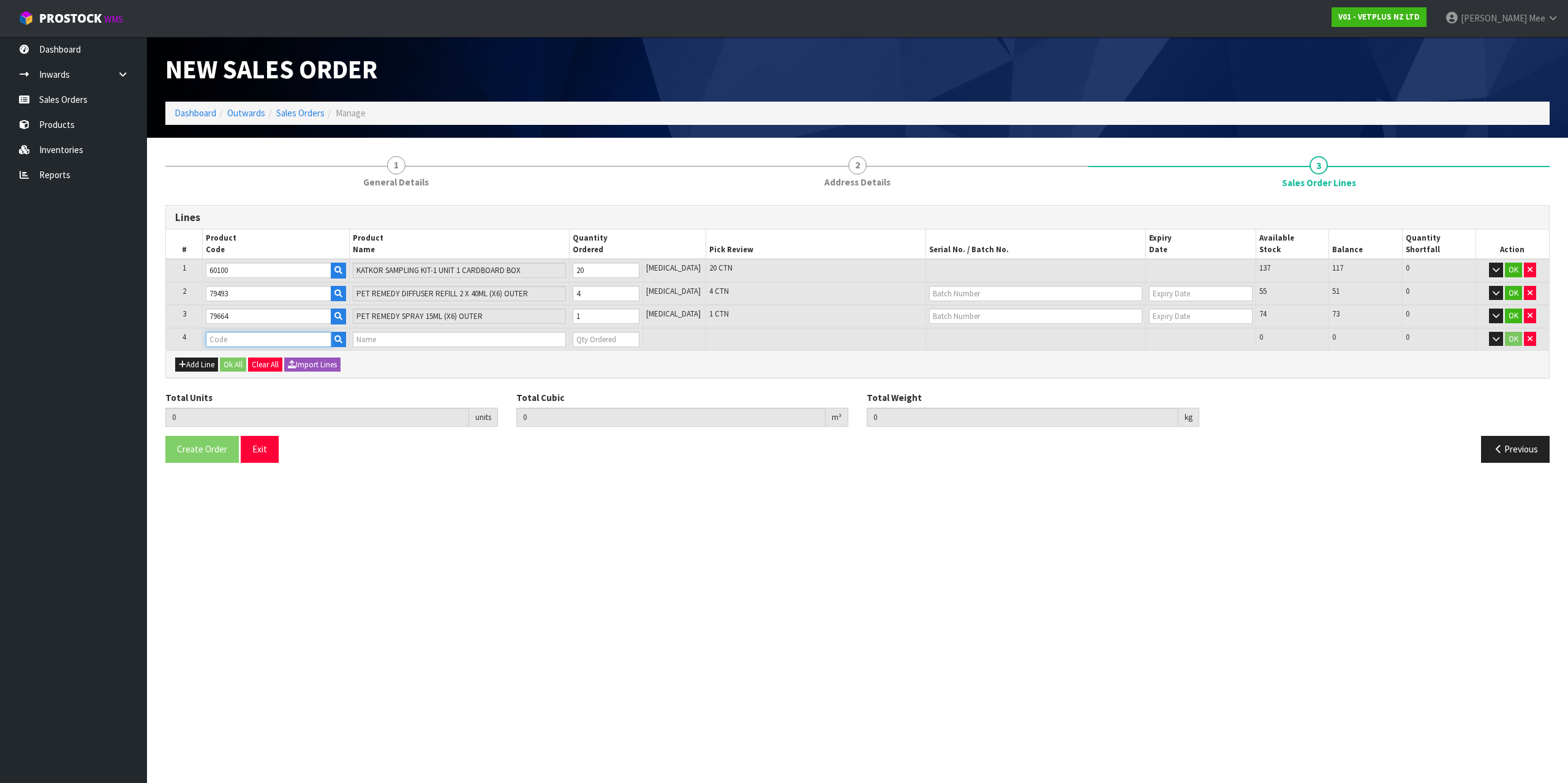
drag, startPoint x: 242, startPoint y: 334, endPoint x: 259, endPoint y: 335, distance: 17.0
click at [242, 335] on input "text" at bounding box center [268, 339] width 125 height 15
type input "79583"
type input "25"
type input "0.084514"
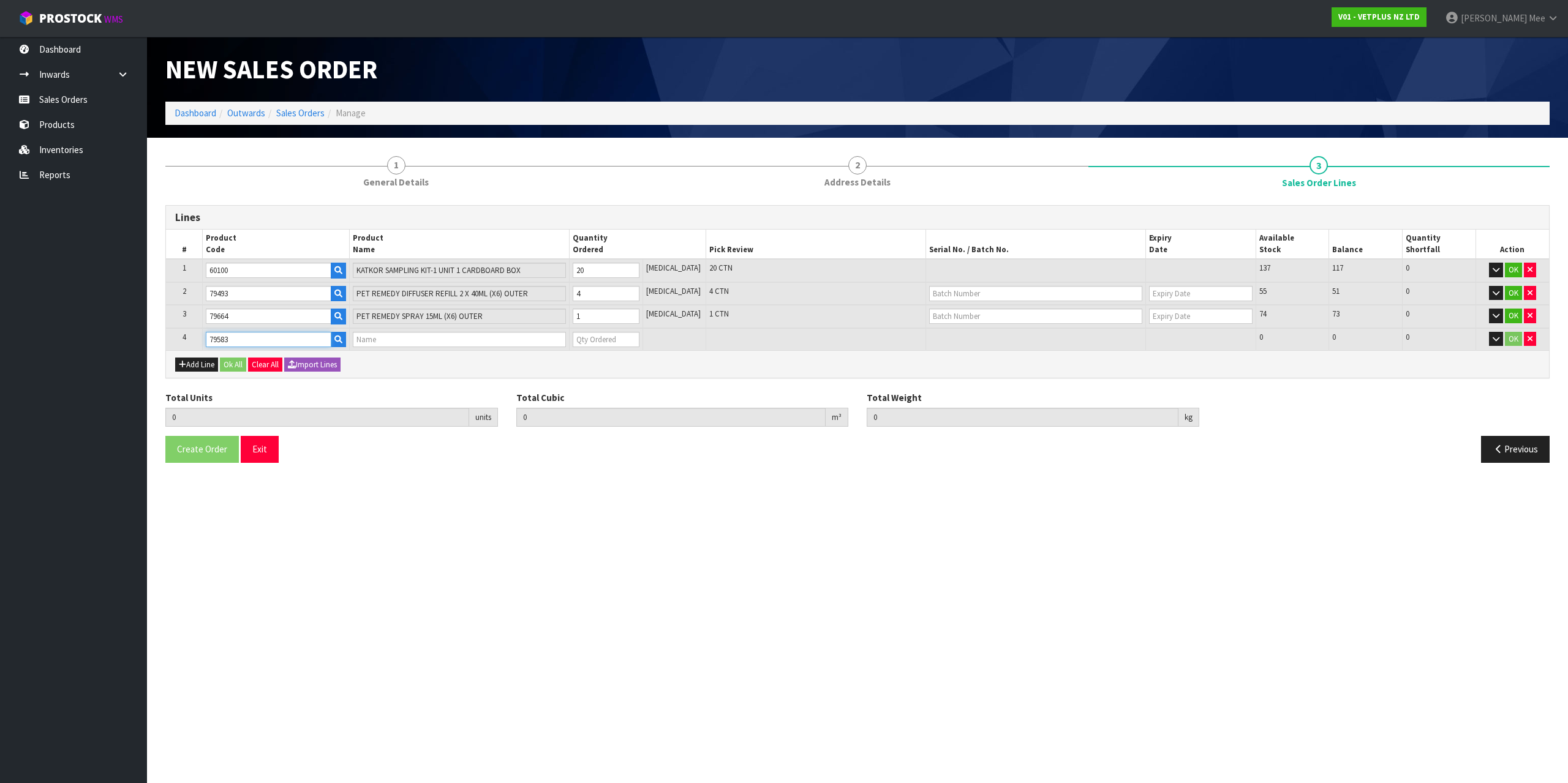
type input "29.77"
type input "PET REMEDY SPRAY 200ML (X6) OUTER"
type input "0"
type input "79583"
type input "26"
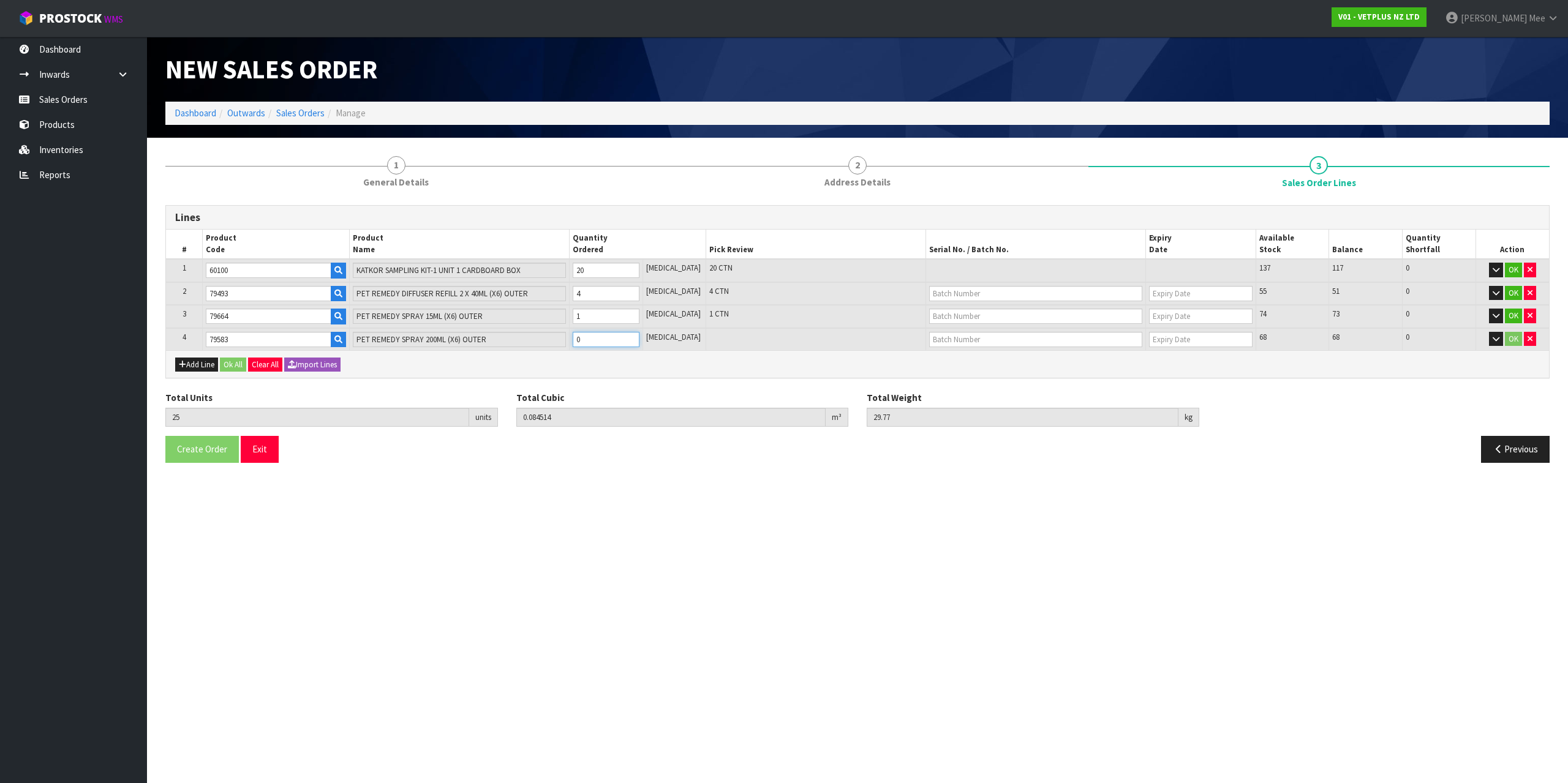
type input "0.088034"
type input "31.42"
type input "1"
click at [640, 338] on input "1" at bounding box center [605, 339] width 67 height 15
click at [203, 368] on button "Add Line" at bounding box center [196, 365] width 43 height 15
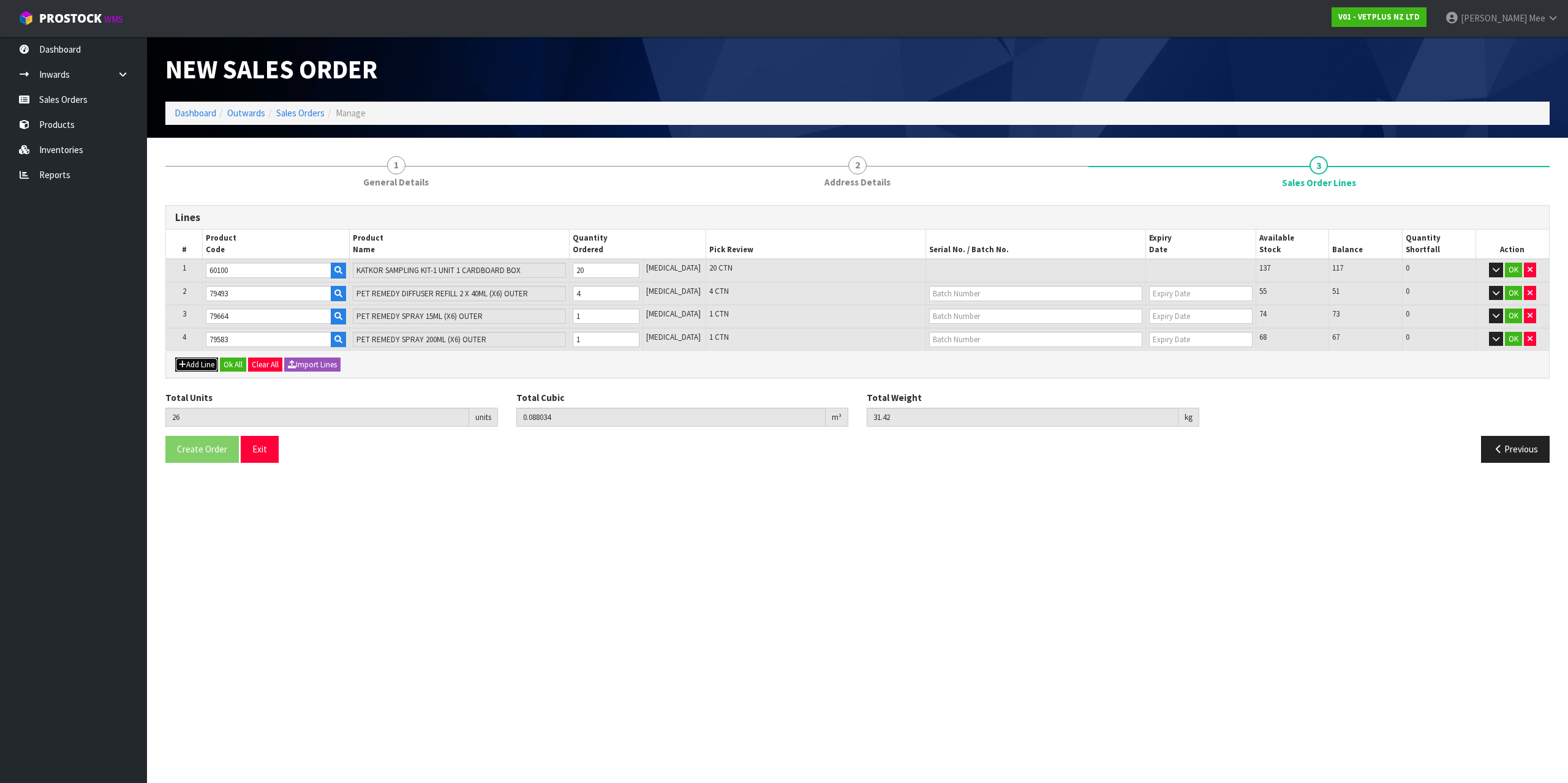
type input "0"
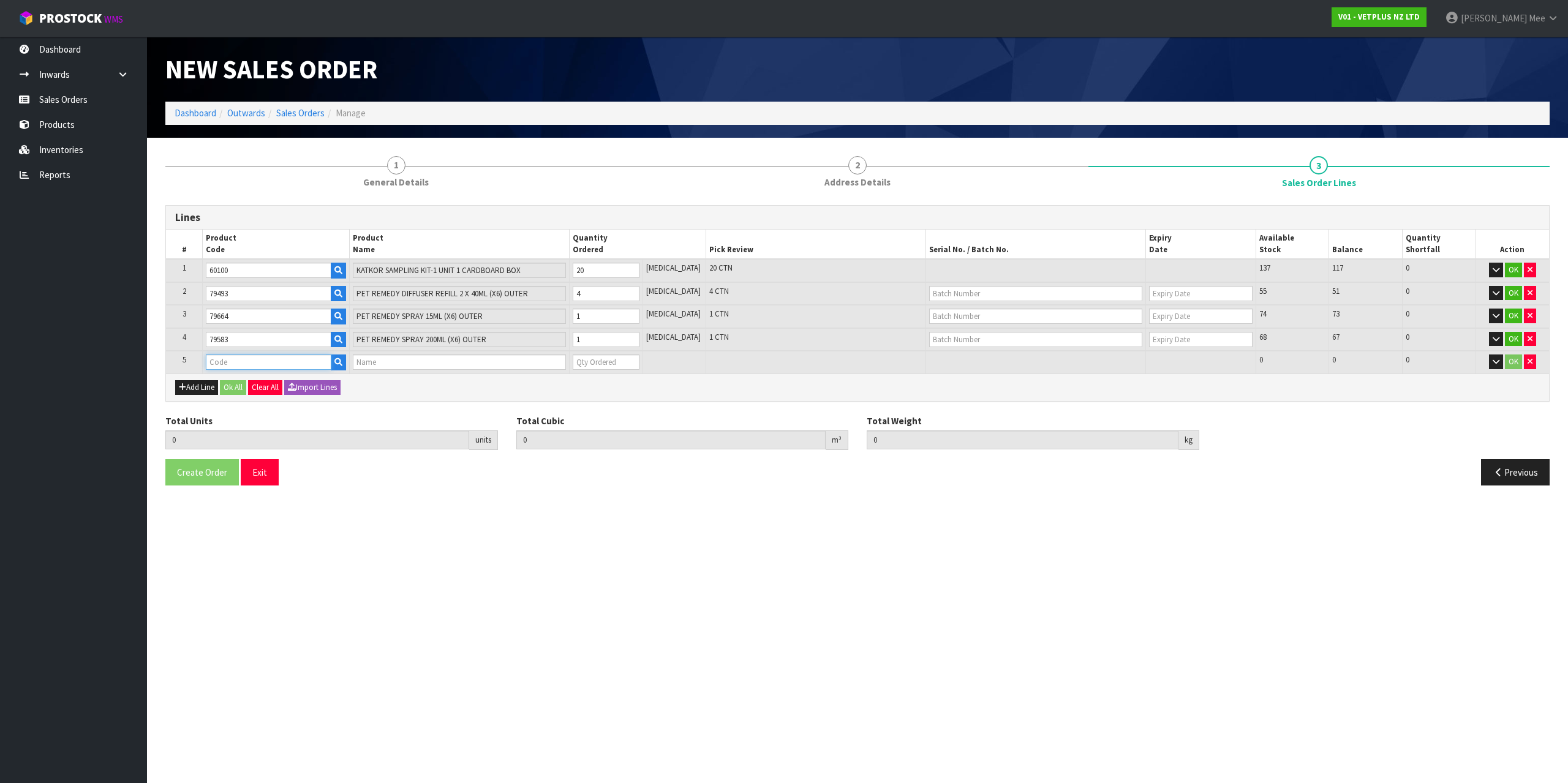
click at [226, 362] on input "text" at bounding box center [268, 362] width 125 height 15
type input "79881"
type input "26"
type input "0.088034"
type input "31.42"
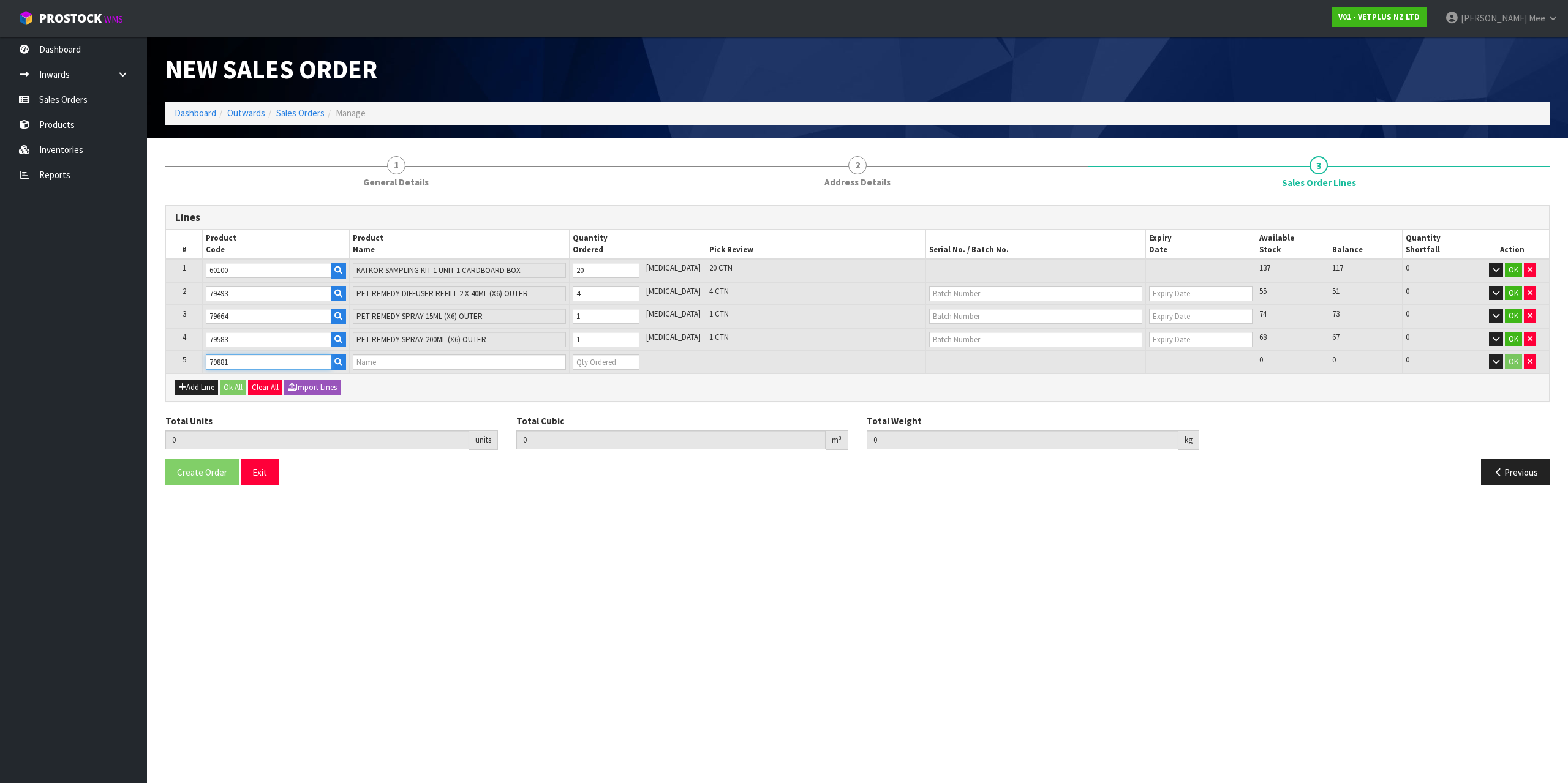
type input "PET REMEDY WIPES 12PK (X6) OUTER"
type input "0"
type input "79881"
type input "27"
type input "0.092066"
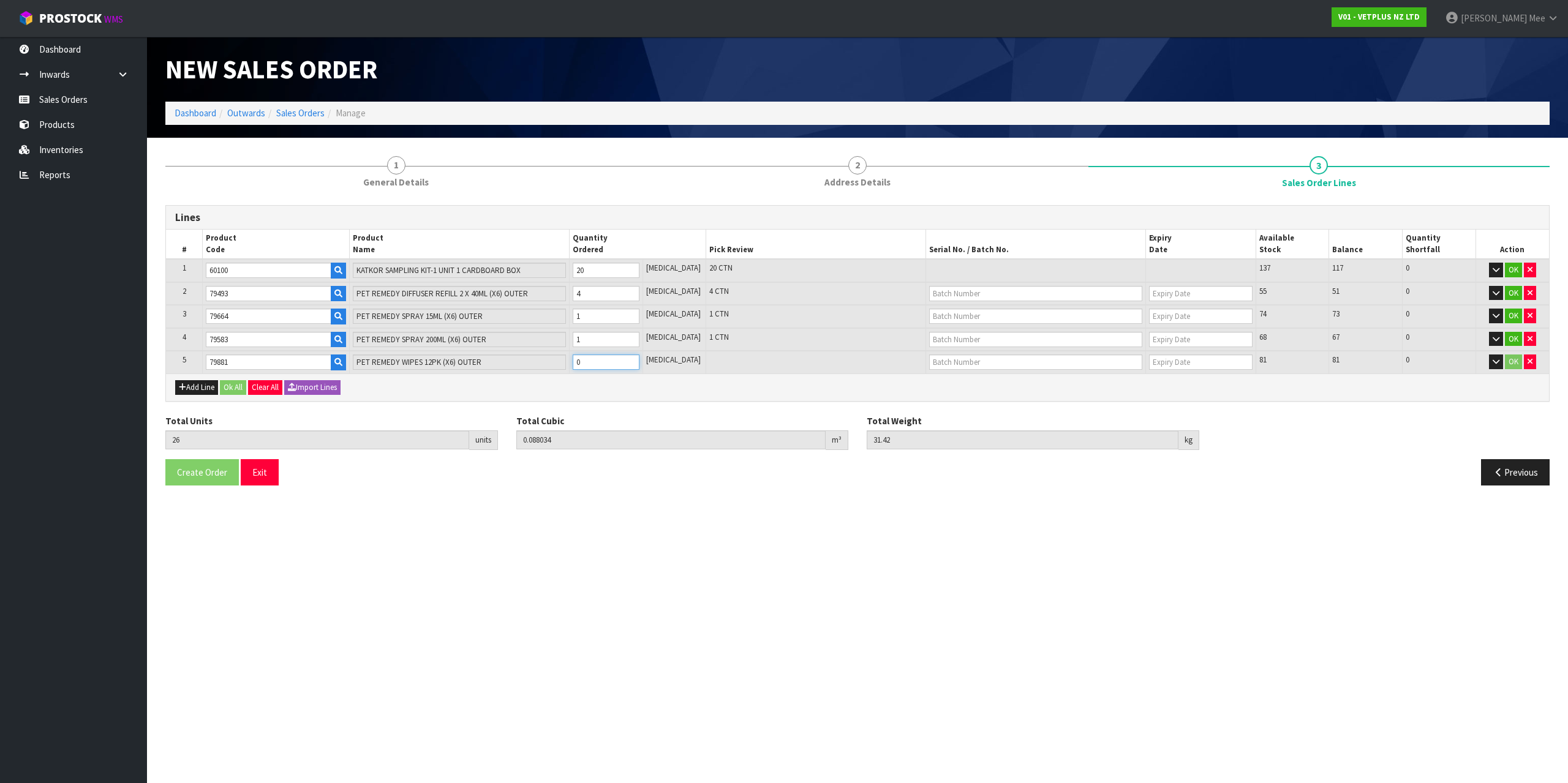
type input "31.97"
type input "1"
click at [640, 358] on input "1" at bounding box center [605, 362] width 67 height 15
click at [643, 309] on td "1" at bounding box center [605, 316] width 73 height 23
type input "28"
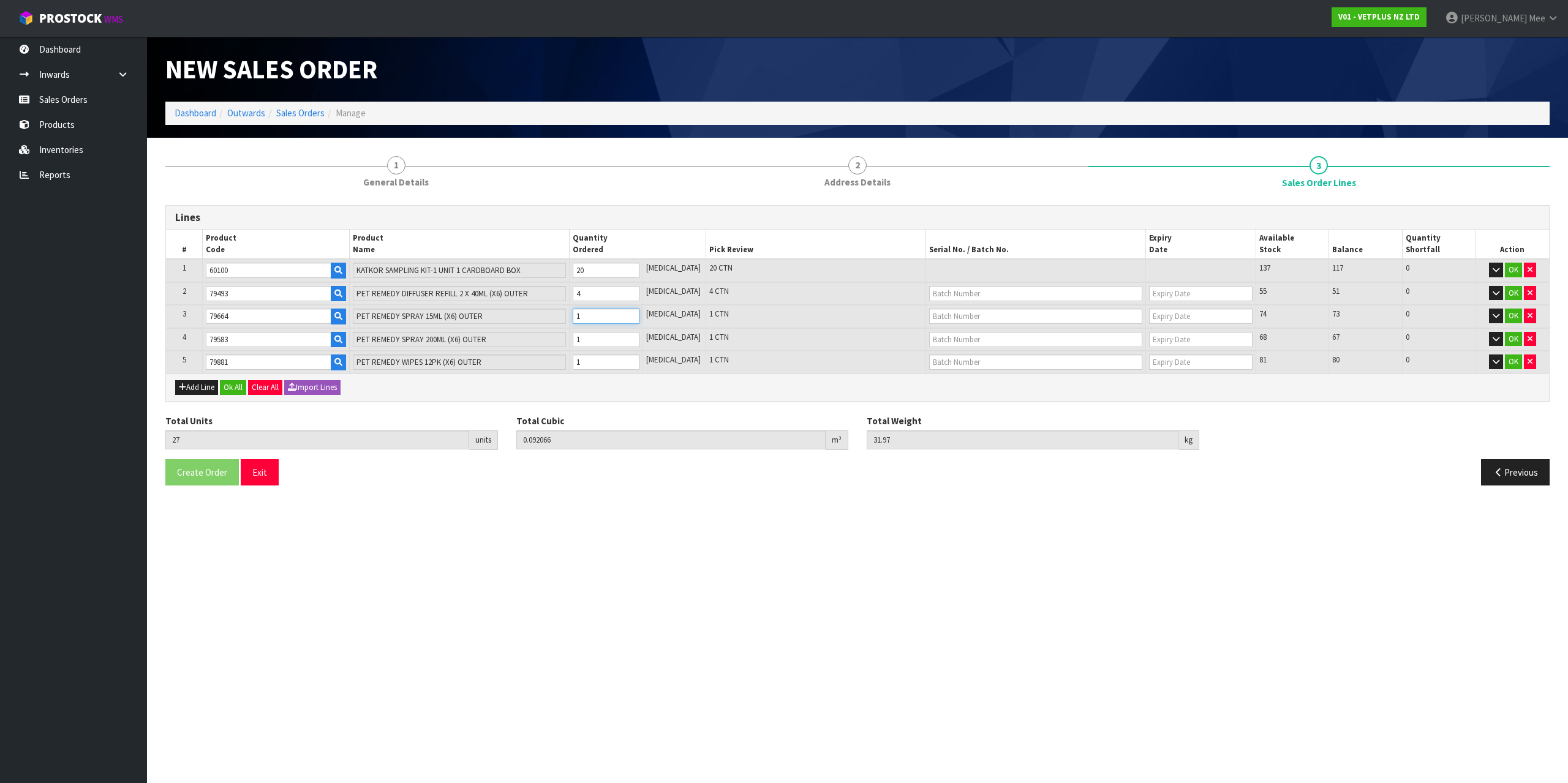
type input "0.09286"
type input "32.22"
type input "2"
click at [640, 311] on input "2" at bounding box center [605, 316] width 67 height 15
click at [235, 383] on button "Ok All" at bounding box center [232, 388] width 26 height 15
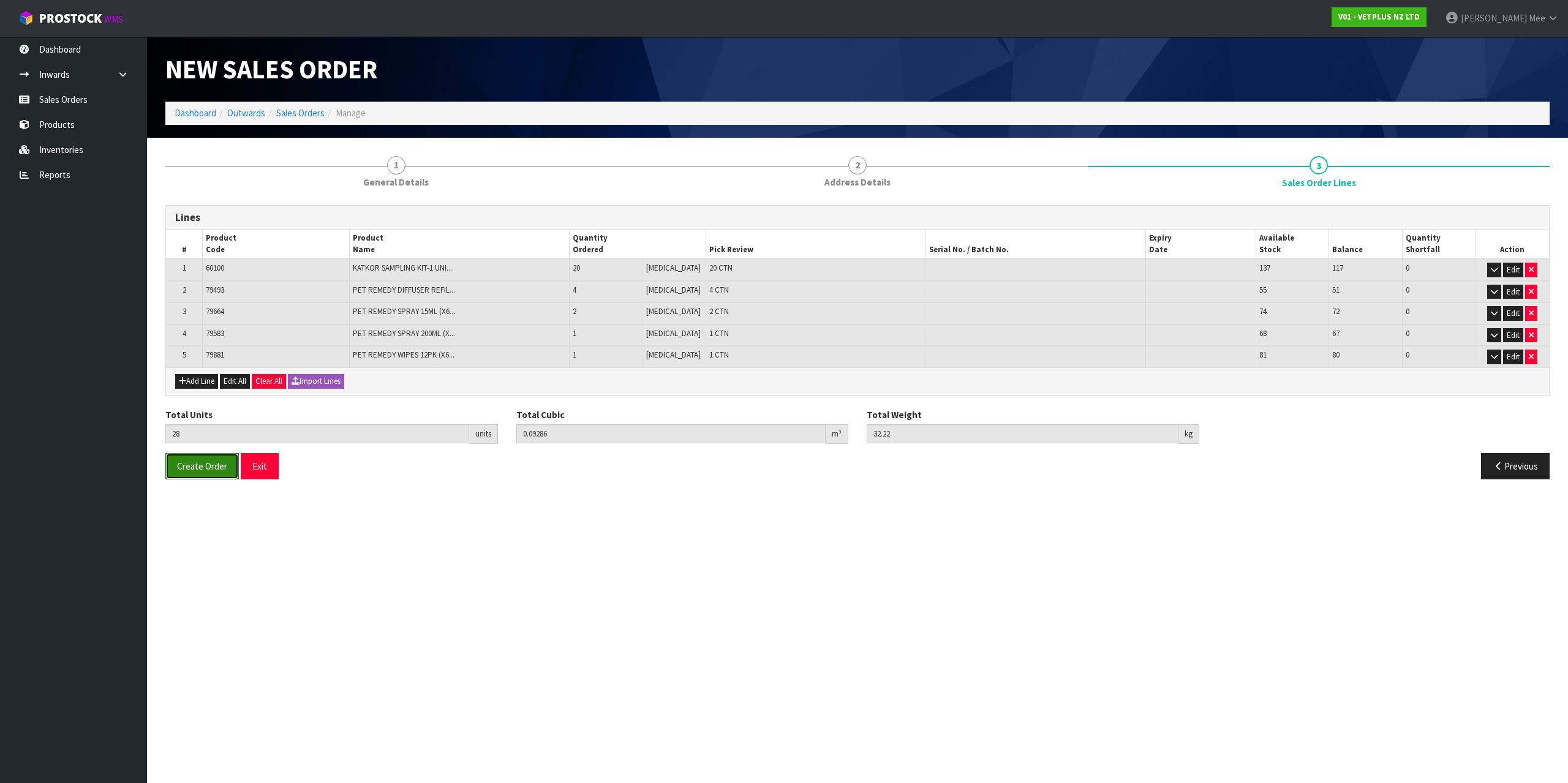
click at [201, 467] on span "Create Order" at bounding box center [202, 466] width 50 height 12
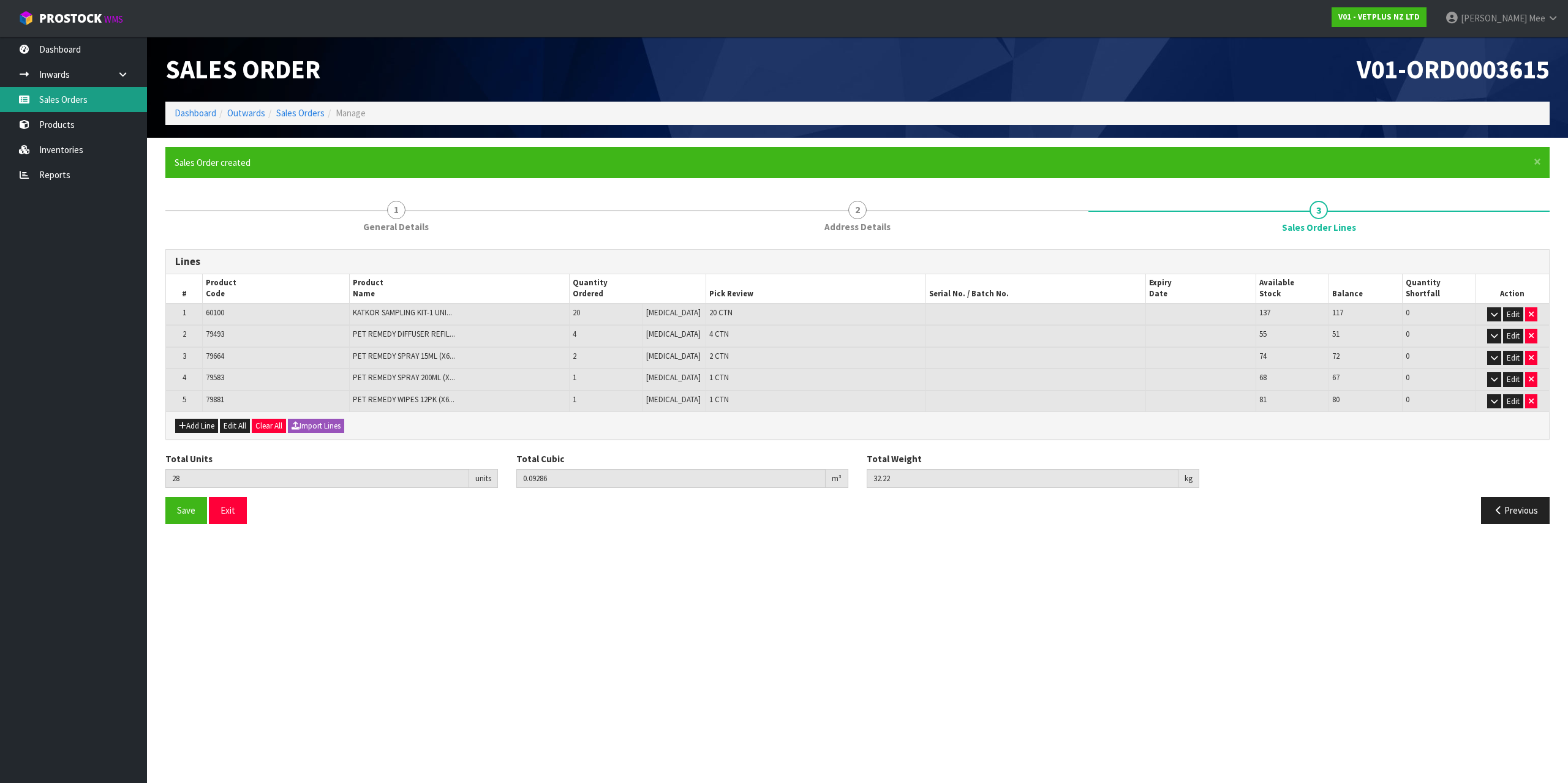
click at [32, 111] on link "Sales Orders" at bounding box center [73, 99] width 147 height 25
